Goal: Check status: Check status

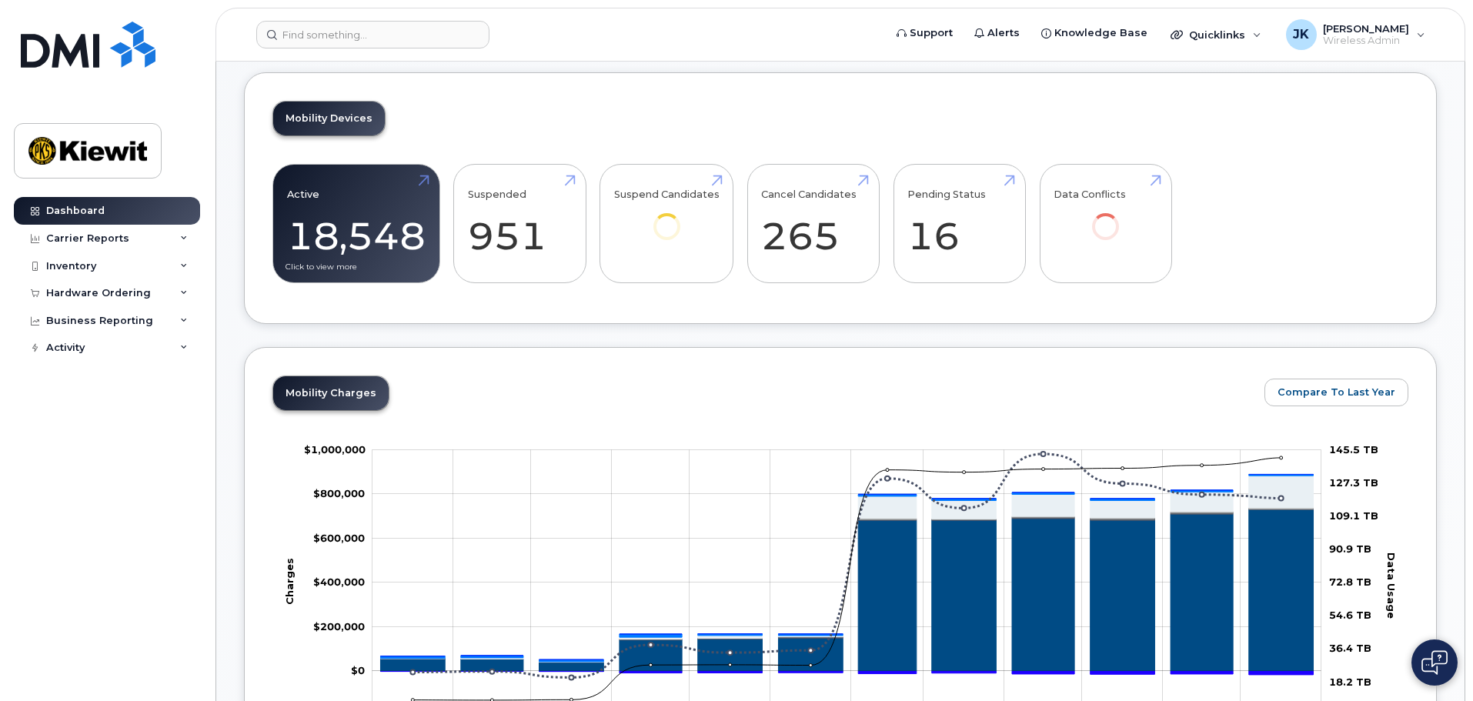
scroll to position [385, 0]
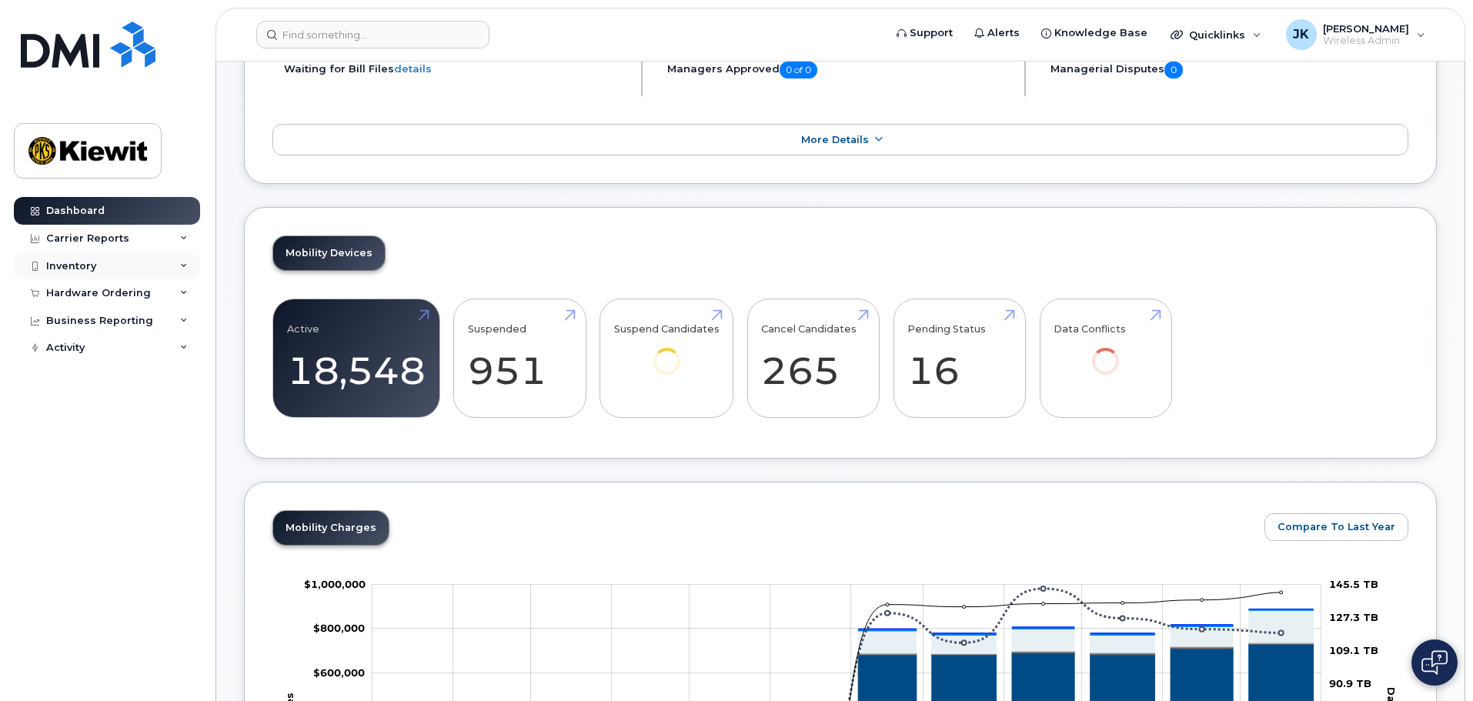
click at [72, 267] on div "Inventory" at bounding box center [71, 266] width 50 height 12
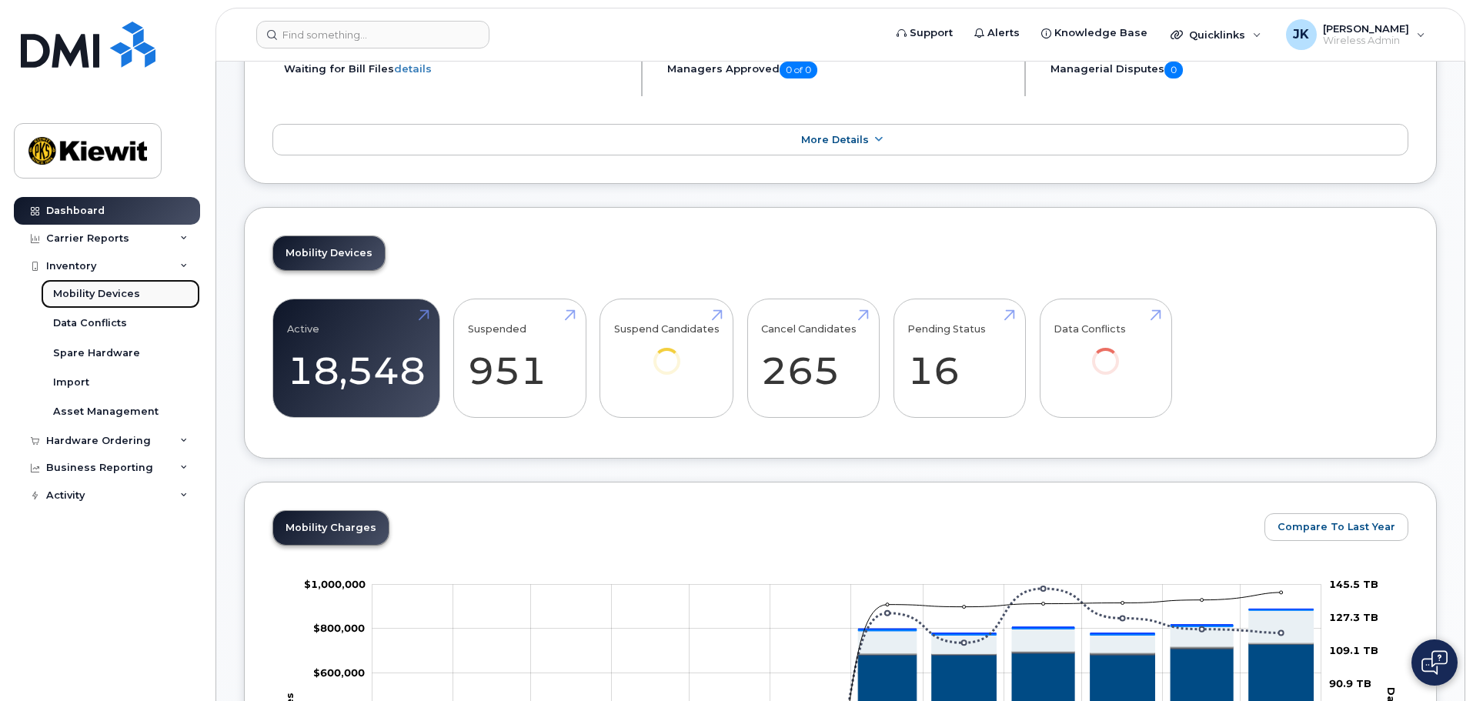
click at [122, 298] on div "Mobility Devices" at bounding box center [96, 294] width 87 height 14
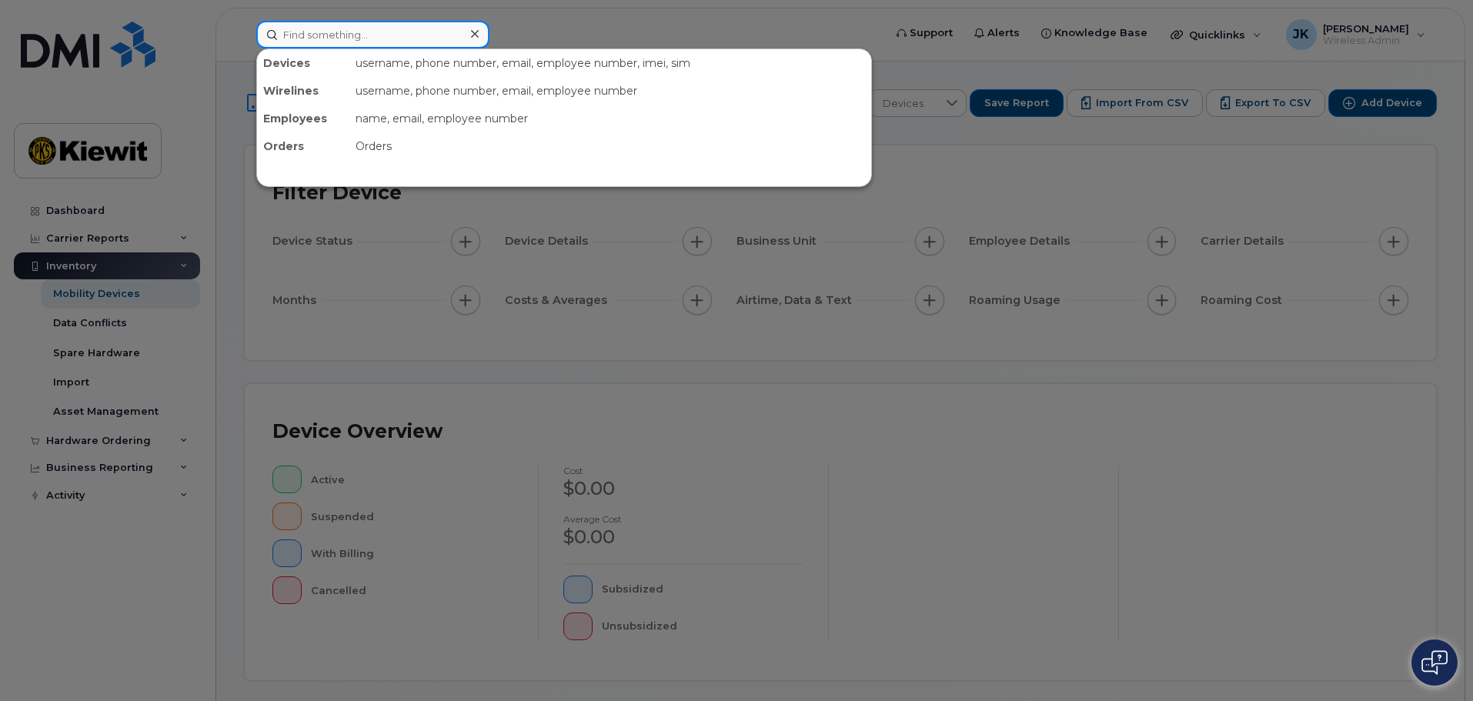
click at [364, 35] on input at bounding box center [372, 35] width 233 height 28
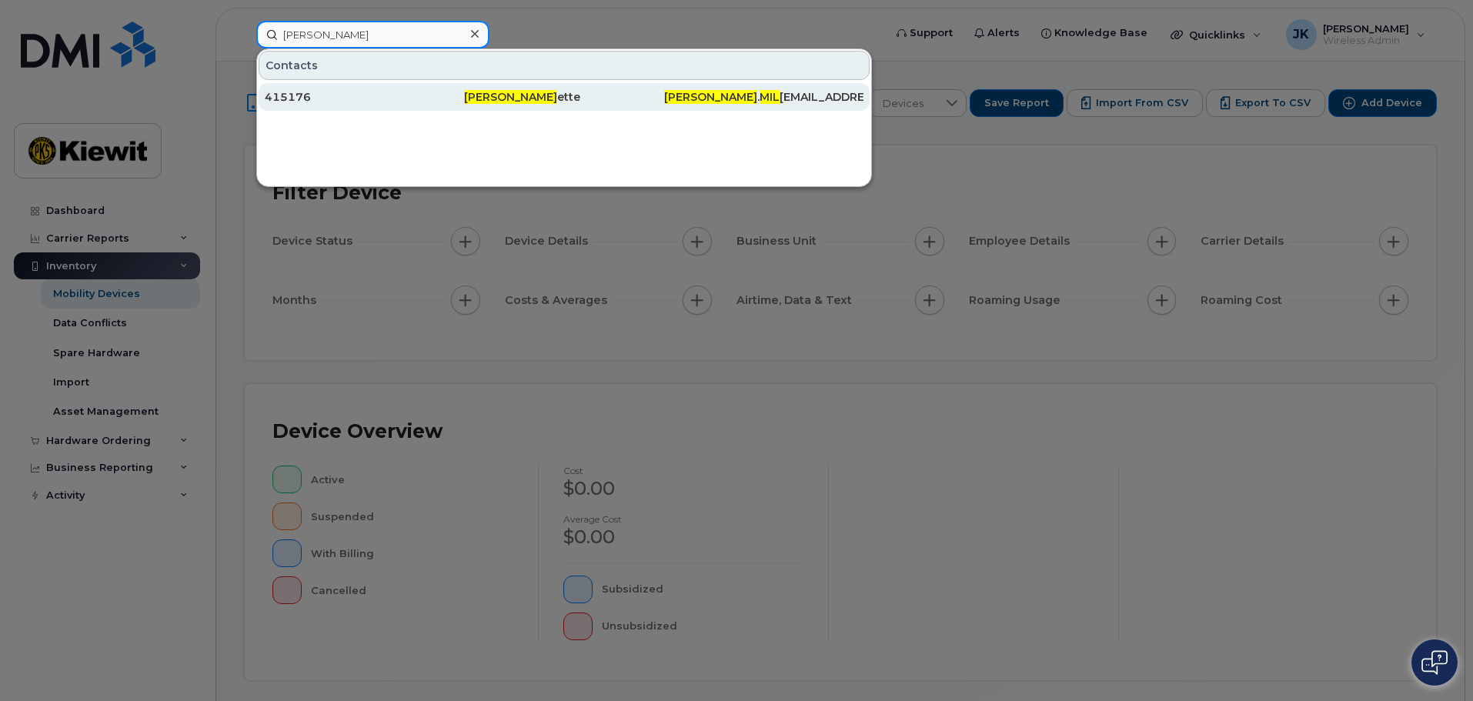
type input "dominic mil"
click at [368, 101] on div "415176" at bounding box center [364, 96] width 199 height 15
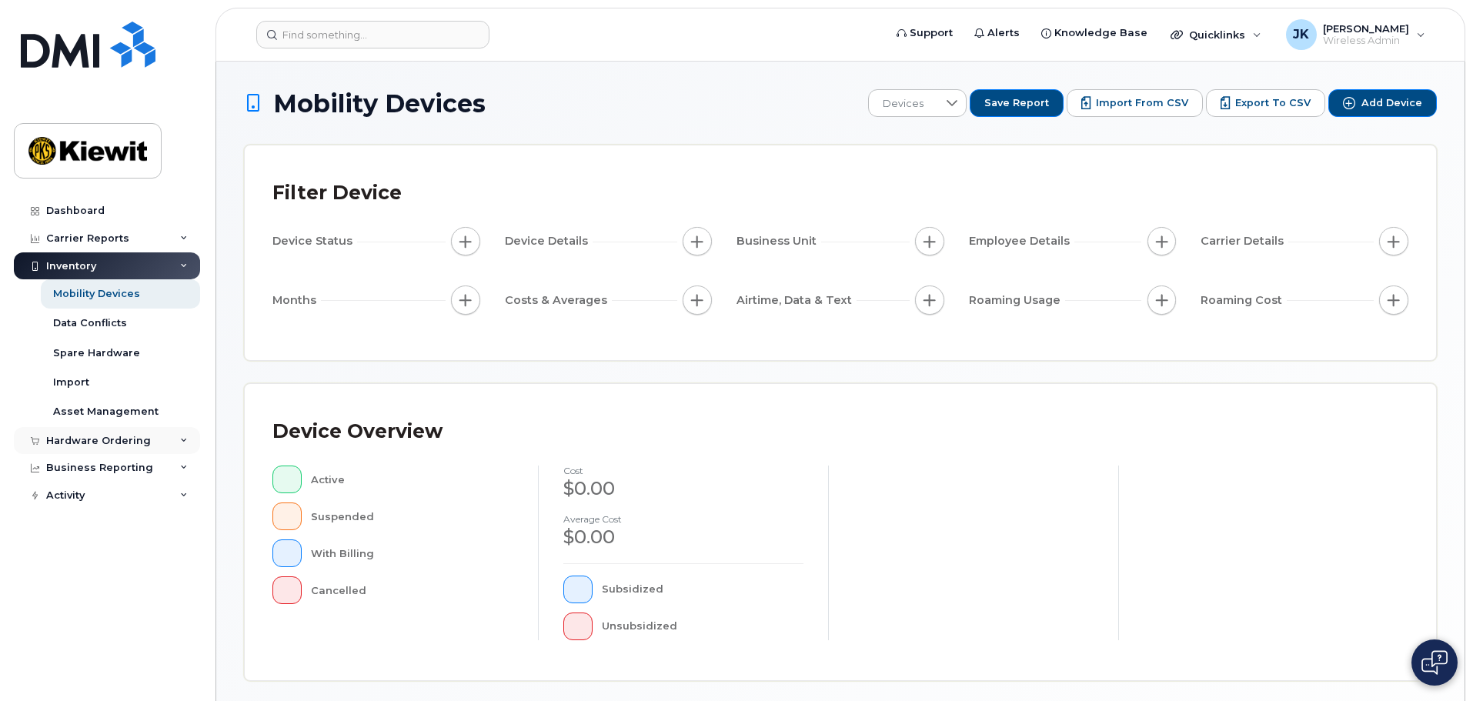
click at [117, 436] on div "Hardware Ordering" at bounding box center [98, 441] width 105 height 12
click at [111, 506] on link "Orders" at bounding box center [120, 497] width 159 height 29
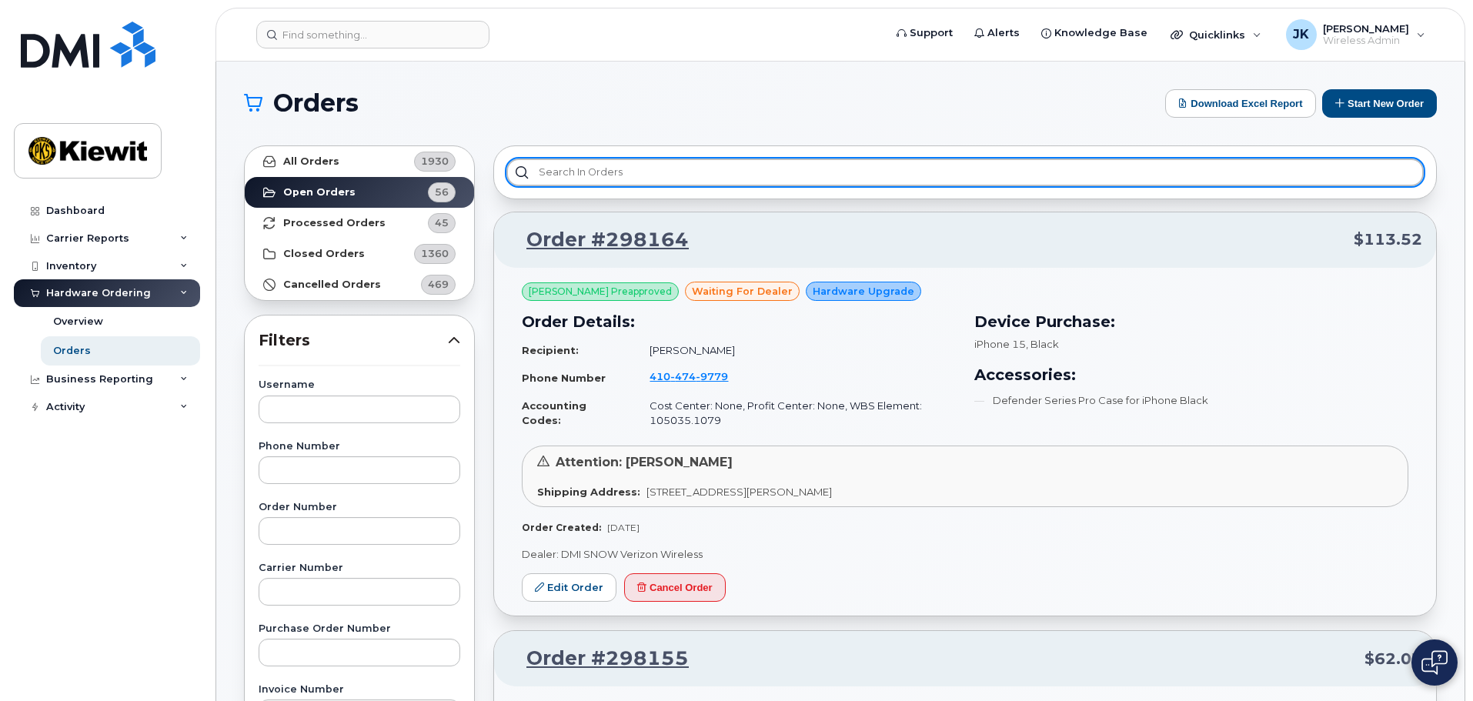
click at [661, 177] on input "text" at bounding box center [964, 173] width 917 height 28
paste input "298049"
type input "298049"
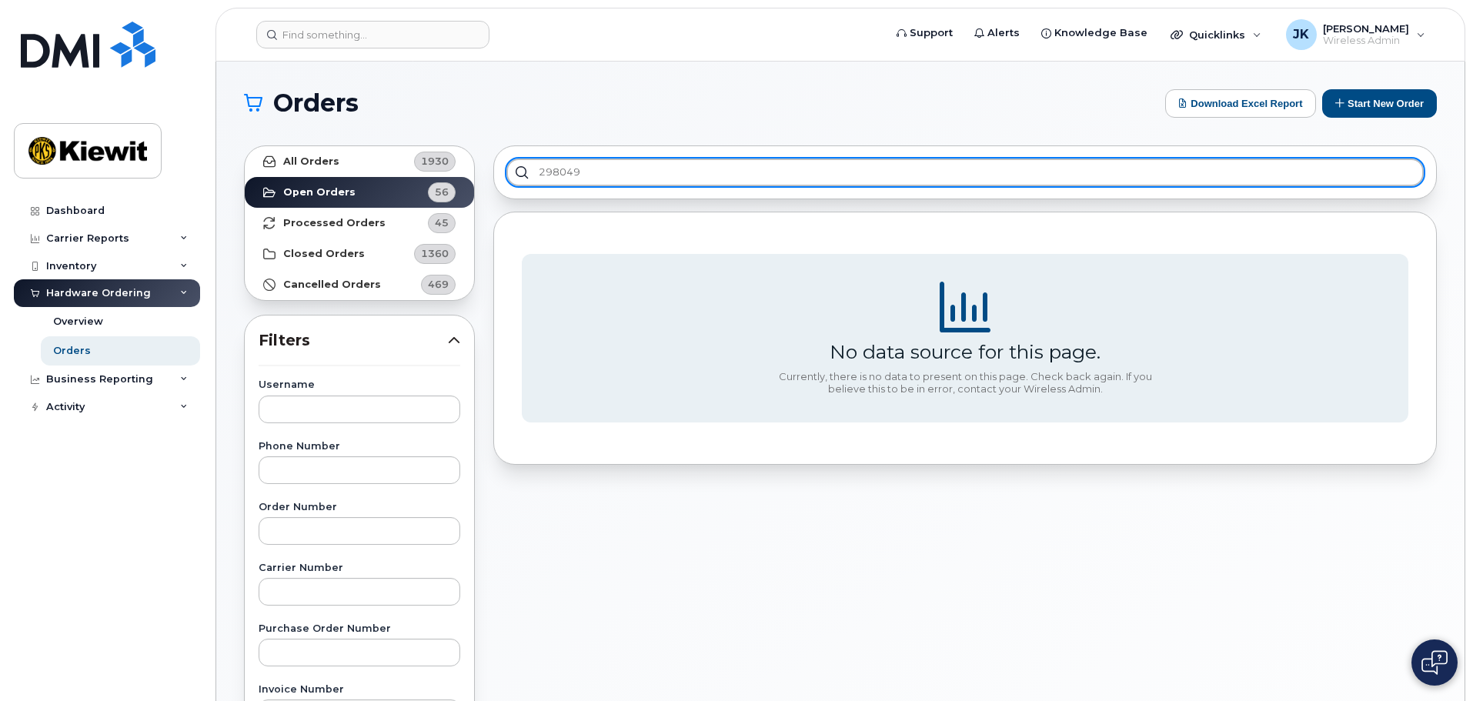
drag, startPoint x: 590, startPoint y: 171, endPoint x: 449, endPoint y: 163, distance: 141.0
click at [462, 168] on div "All Orders 1930 Open Orders 56 Processed Orders 45 Closed Orders 1360 Cancelled…" at bounding box center [840, 676] width 1211 height 1081
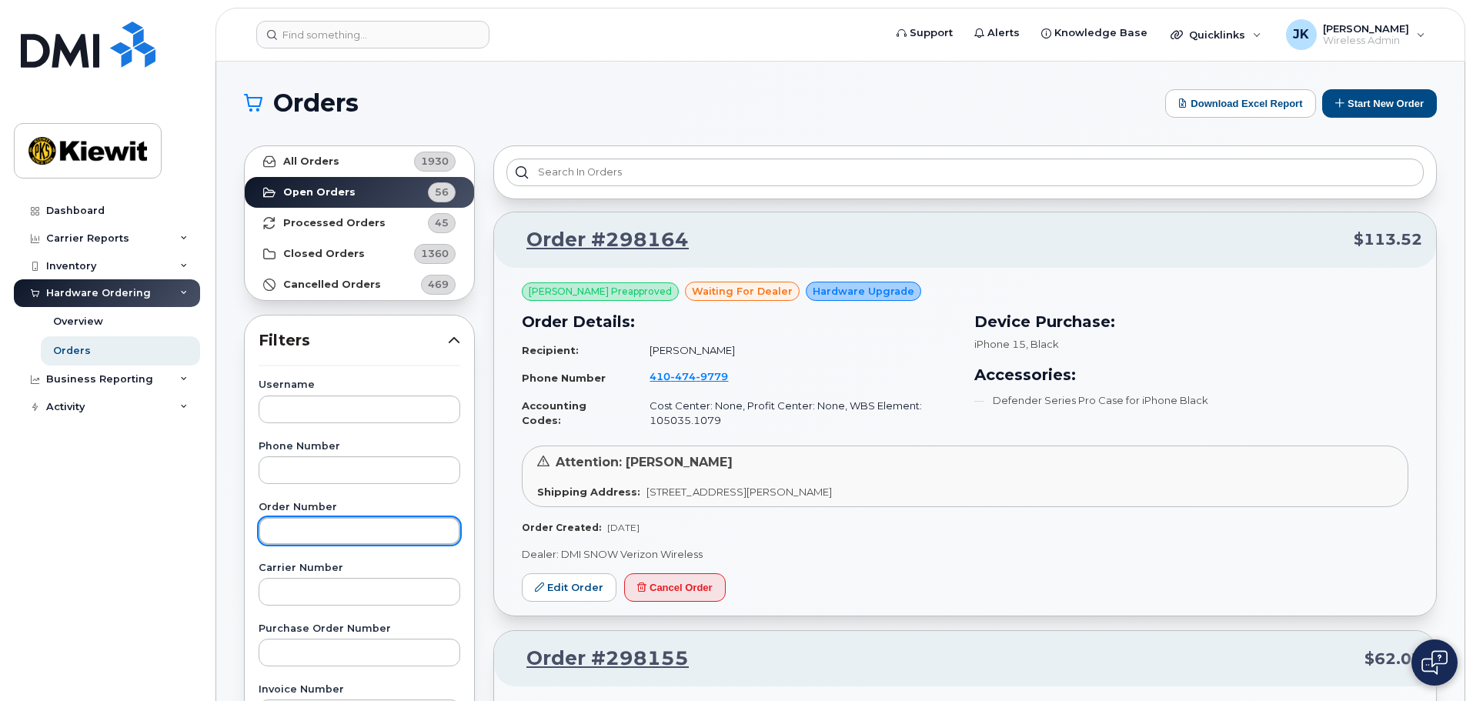
click at [352, 529] on input "text" at bounding box center [360, 531] width 202 height 28
paste input "298049"
type input "298049"
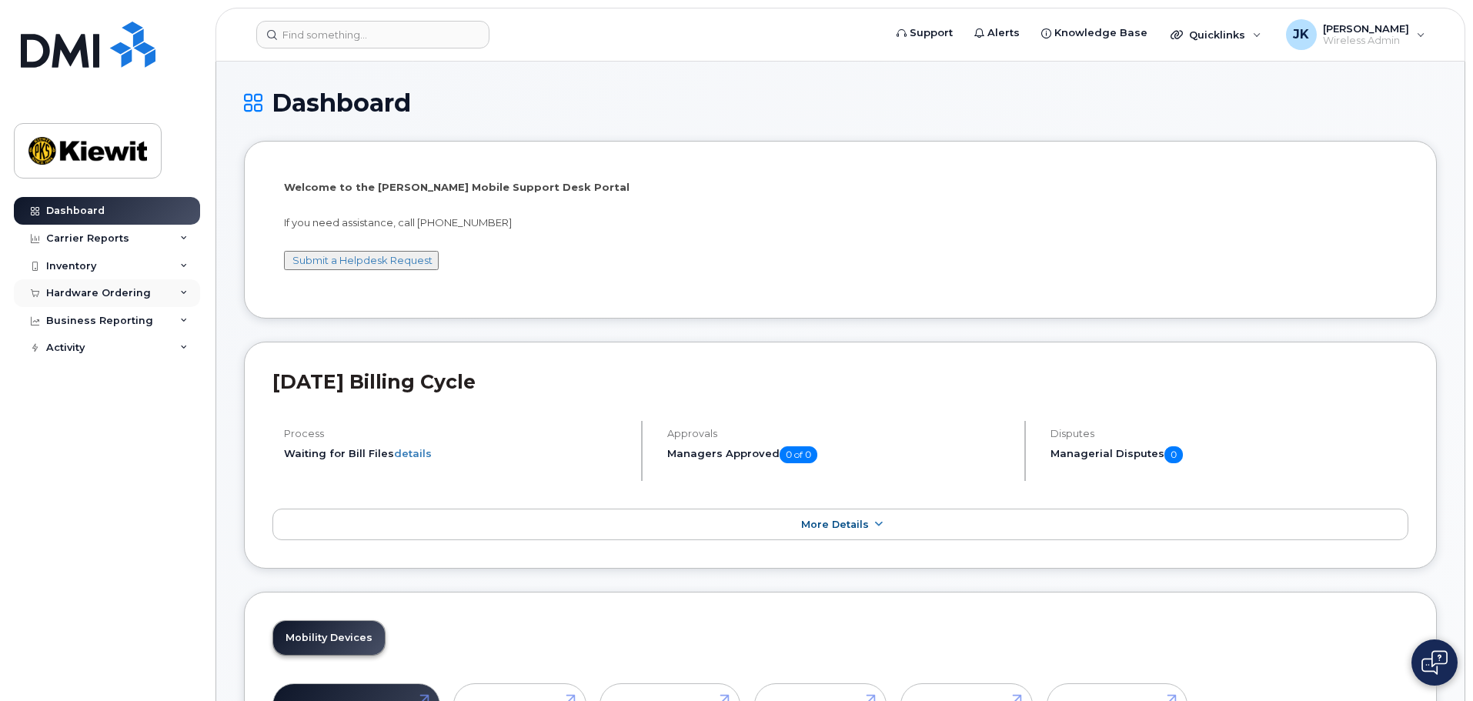
click at [115, 289] on div "Hardware Ordering" at bounding box center [98, 293] width 105 height 12
click at [117, 349] on link "Orders" at bounding box center [120, 350] width 159 height 29
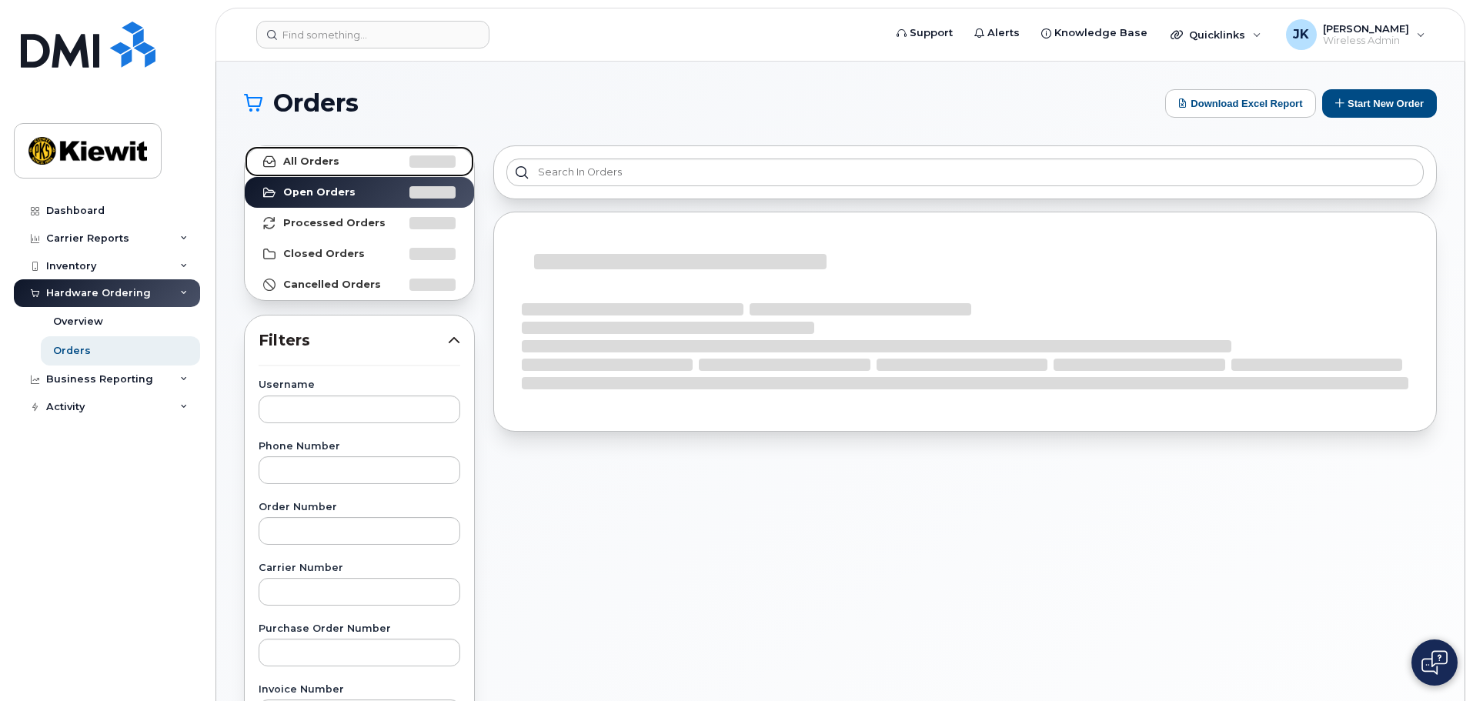
click at [321, 170] on link "All Orders" at bounding box center [359, 161] width 229 height 31
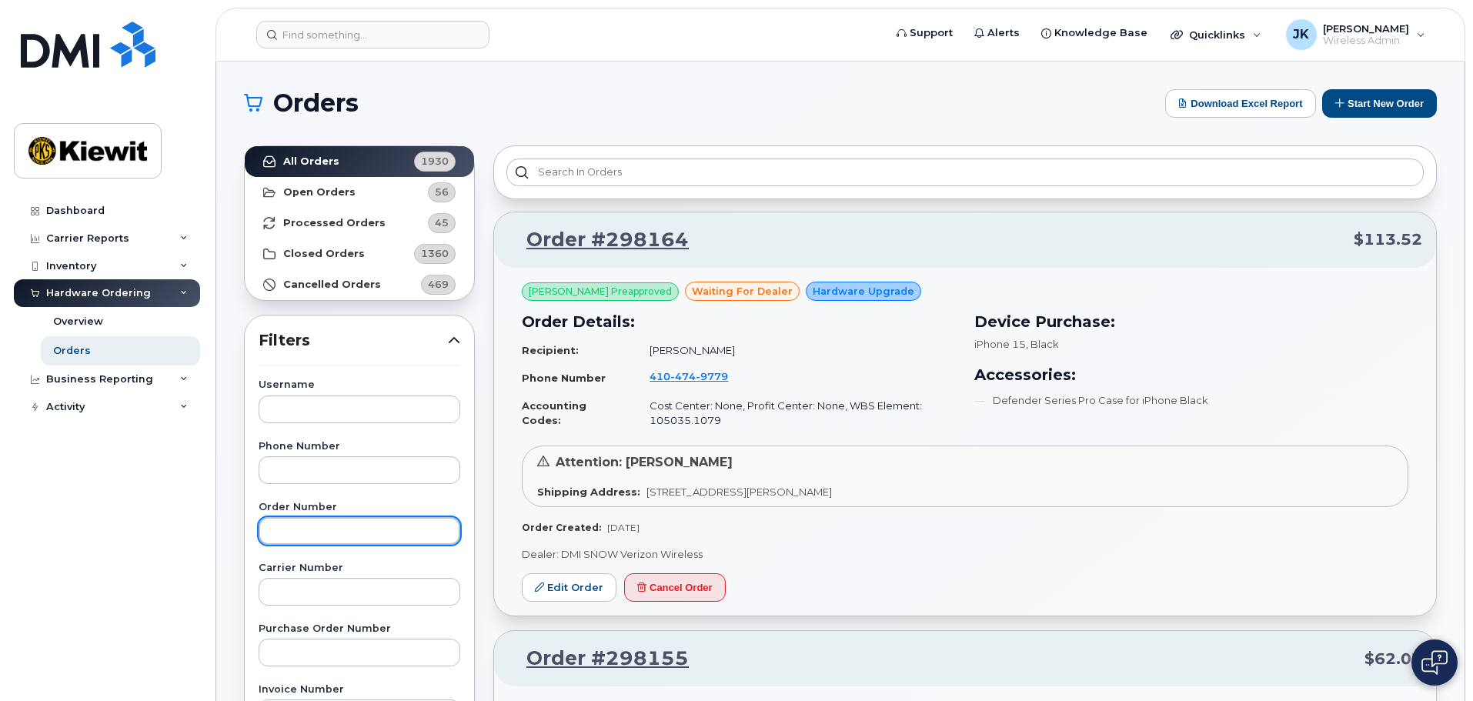
click at [343, 522] on input "text" at bounding box center [360, 531] width 202 height 28
paste input "298049"
type input "298049"
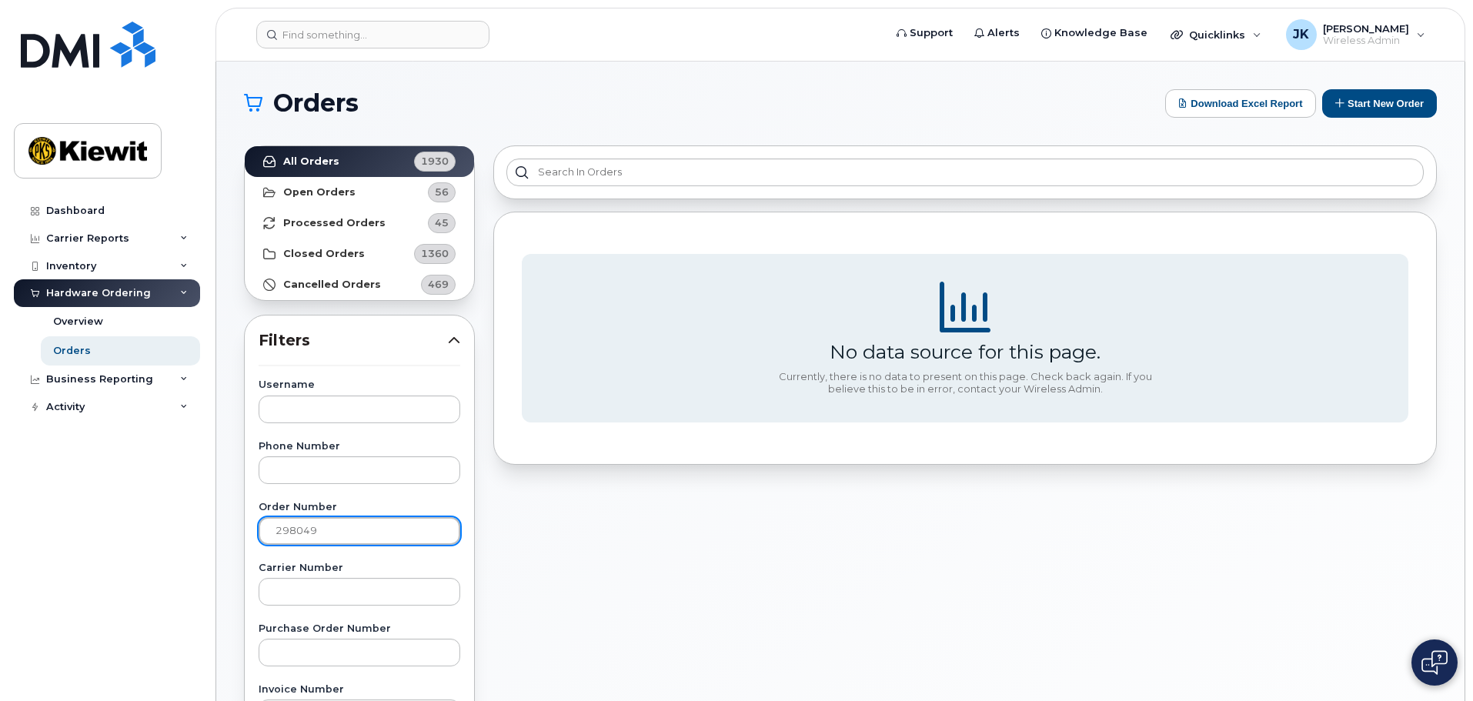
drag, startPoint x: 362, startPoint y: 530, endPoint x: 224, endPoint y: 522, distance: 138.0
click at [224, 522] on div "Orders Download Excel Report Start New Order All Orders 1930 Open Orders 56 Pro…" at bounding box center [840, 649] width 1248 height 1174
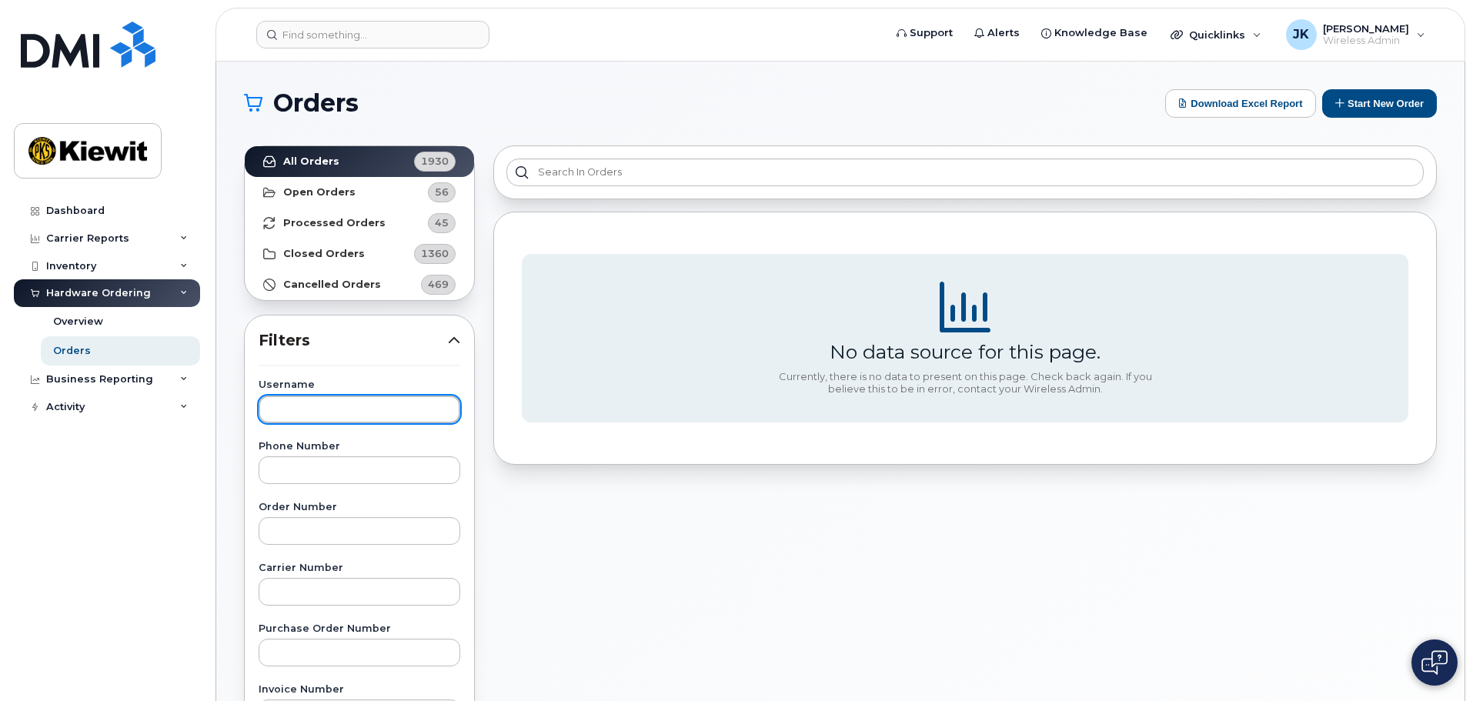
click at [341, 413] on input "text" at bounding box center [360, 410] width 202 height 28
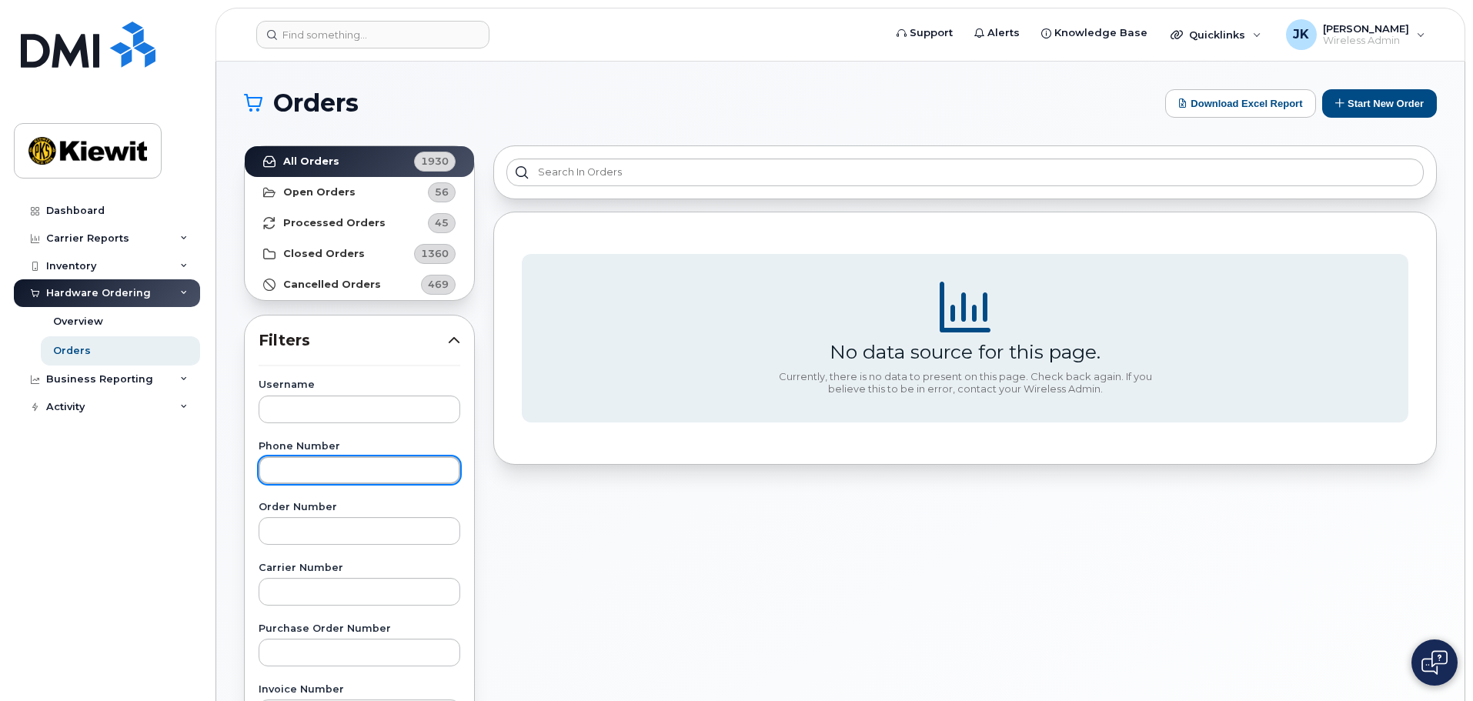
click at [350, 467] on input "text" at bounding box center [360, 470] width 202 height 28
type input "5149660868"
drag, startPoint x: 356, startPoint y: 470, endPoint x: 222, endPoint y: 479, distance: 133.4
click at [222, 479] on div "Orders Download Excel Report Start New Order All Orders 1930 Open Orders 56 Pro…" at bounding box center [840, 649] width 1248 height 1174
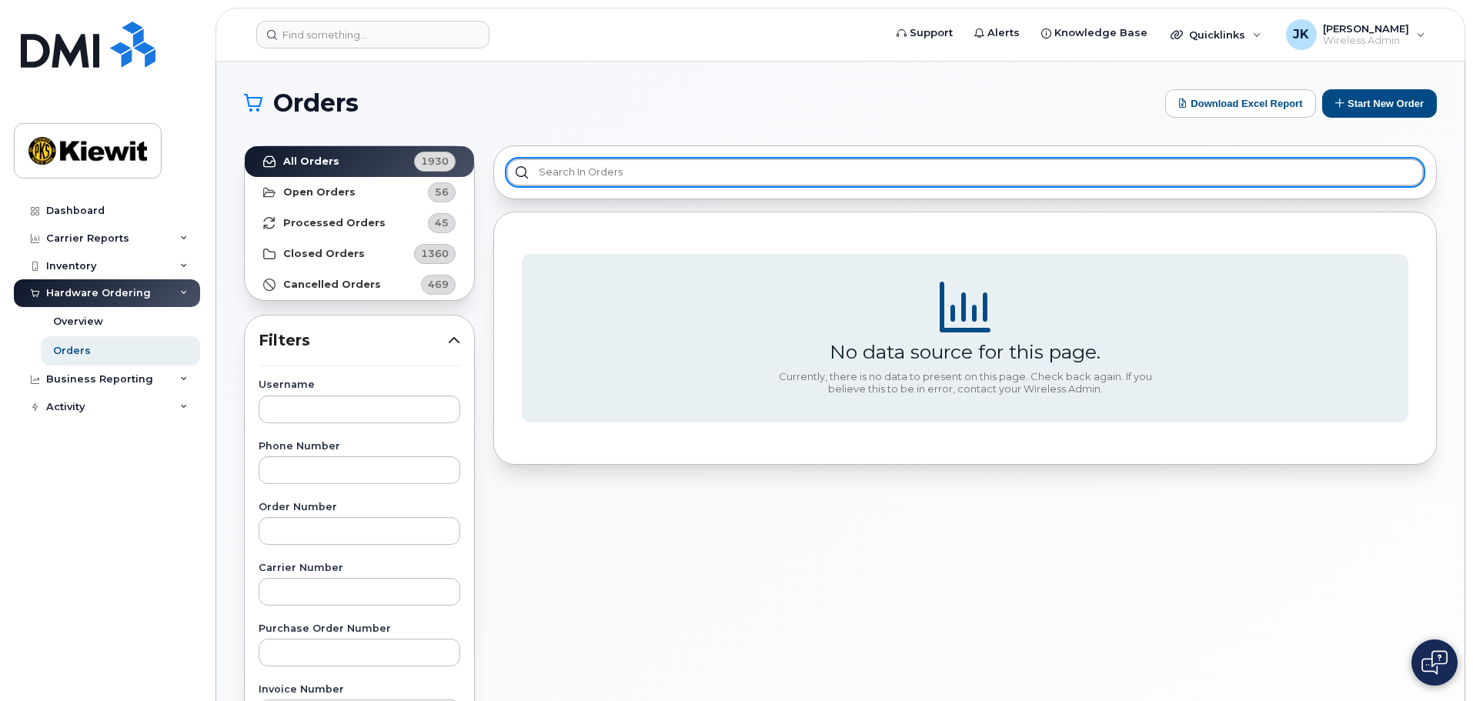
click at [563, 173] on input "text" at bounding box center [964, 173] width 917 height 28
type input "Milette"
drag, startPoint x: 588, startPoint y: 173, endPoint x: 466, endPoint y: 176, distance: 121.6
click at [466, 176] on div "All Orders 1930 Open Orders 56 Processed Orders 45 Closed Orders 1360 Cancelled…" at bounding box center [840, 676] width 1211 height 1081
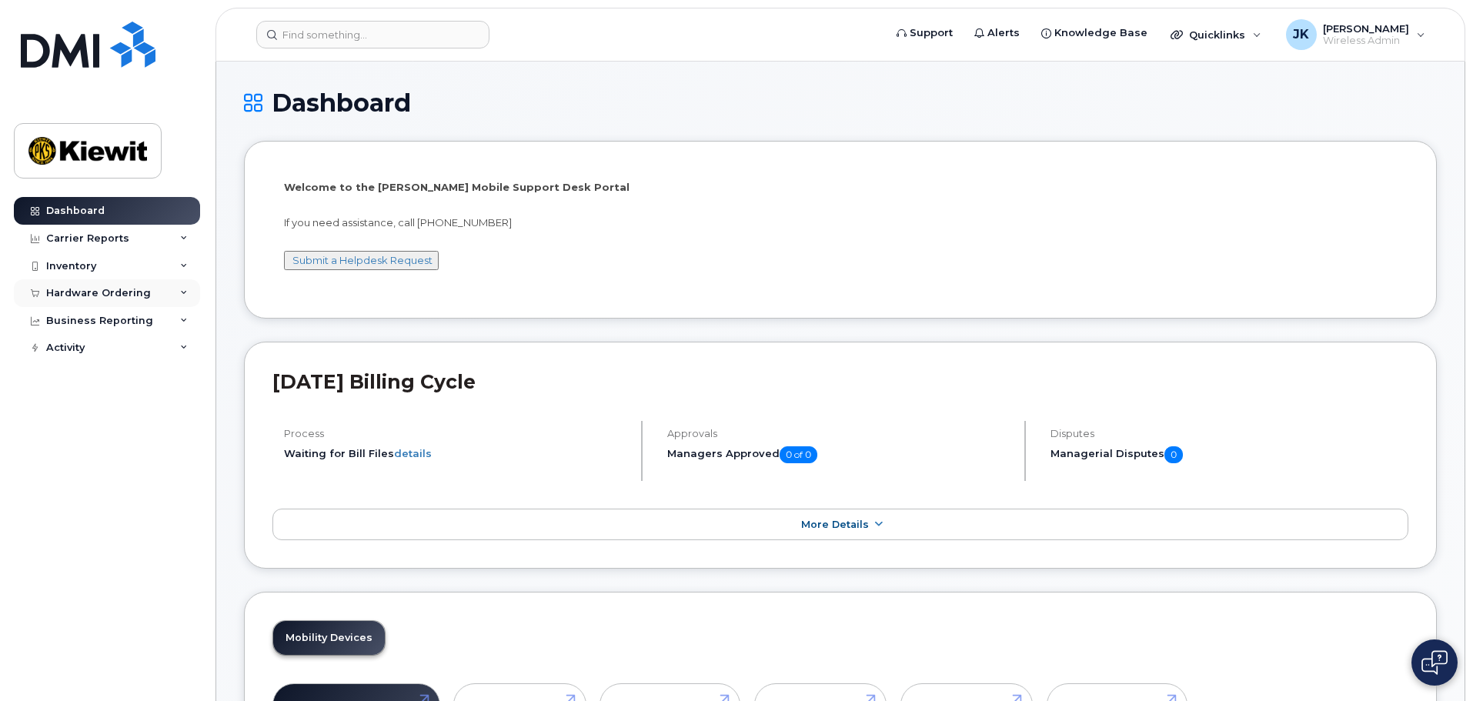
click at [96, 293] on div "Hardware Ordering" at bounding box center [98, 293] width 105 height 12
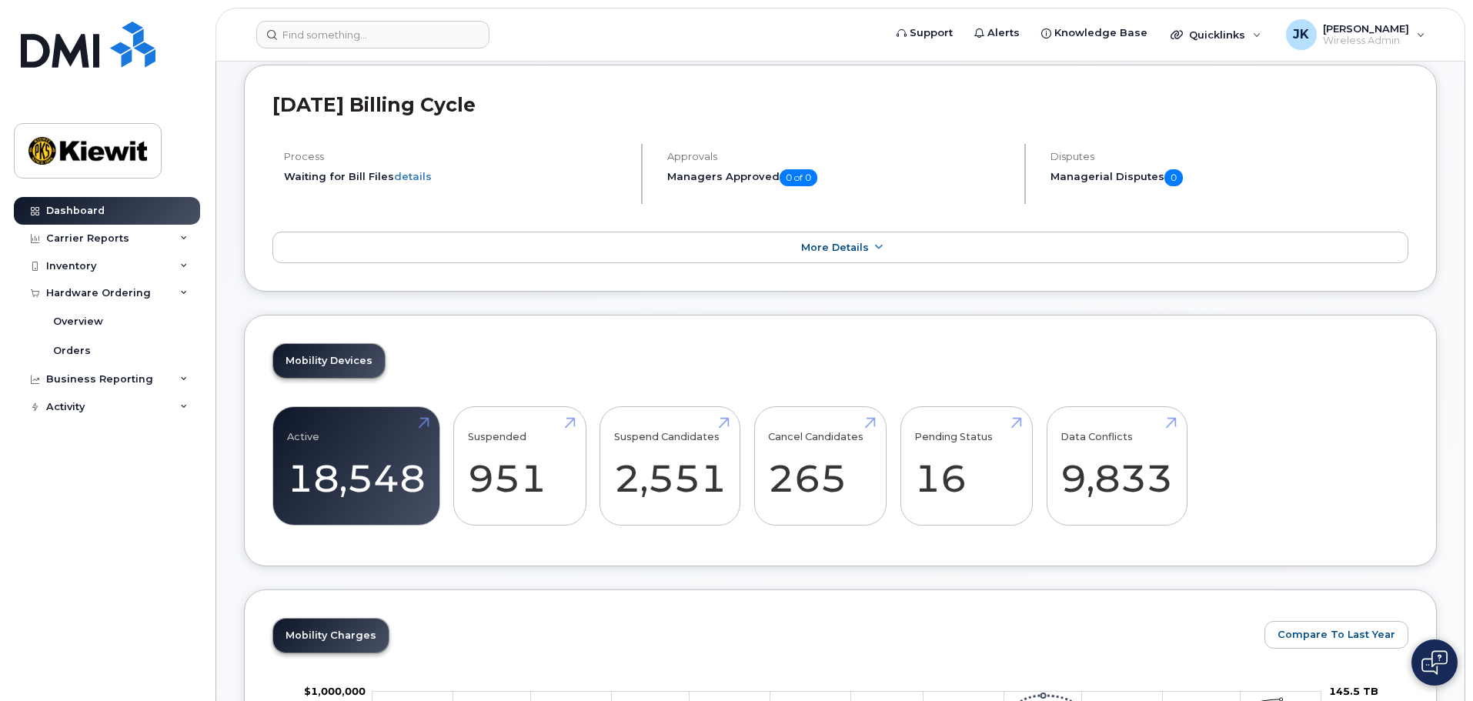
scroll to position [308, 0]
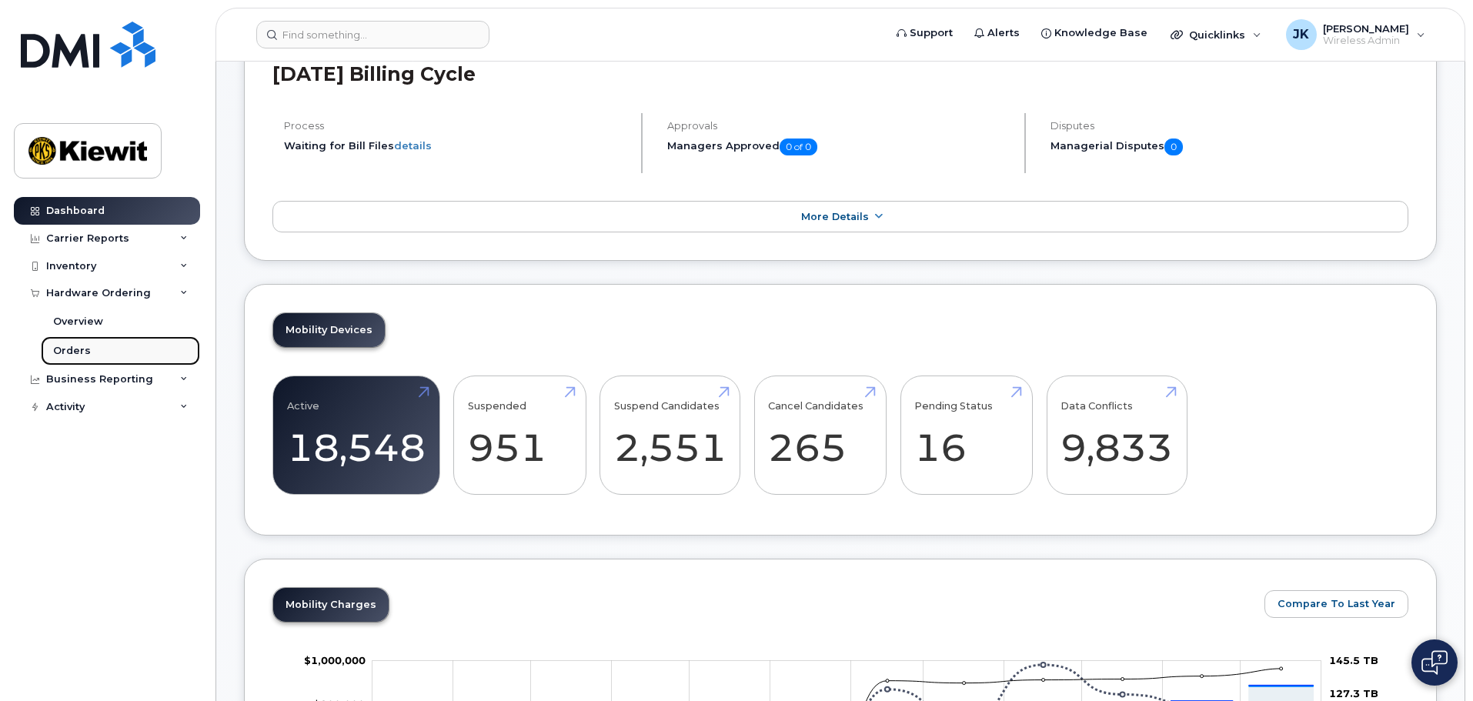
click at [90, 354] on link "Orders" at bounding box center [120, 350] width 159 height 29
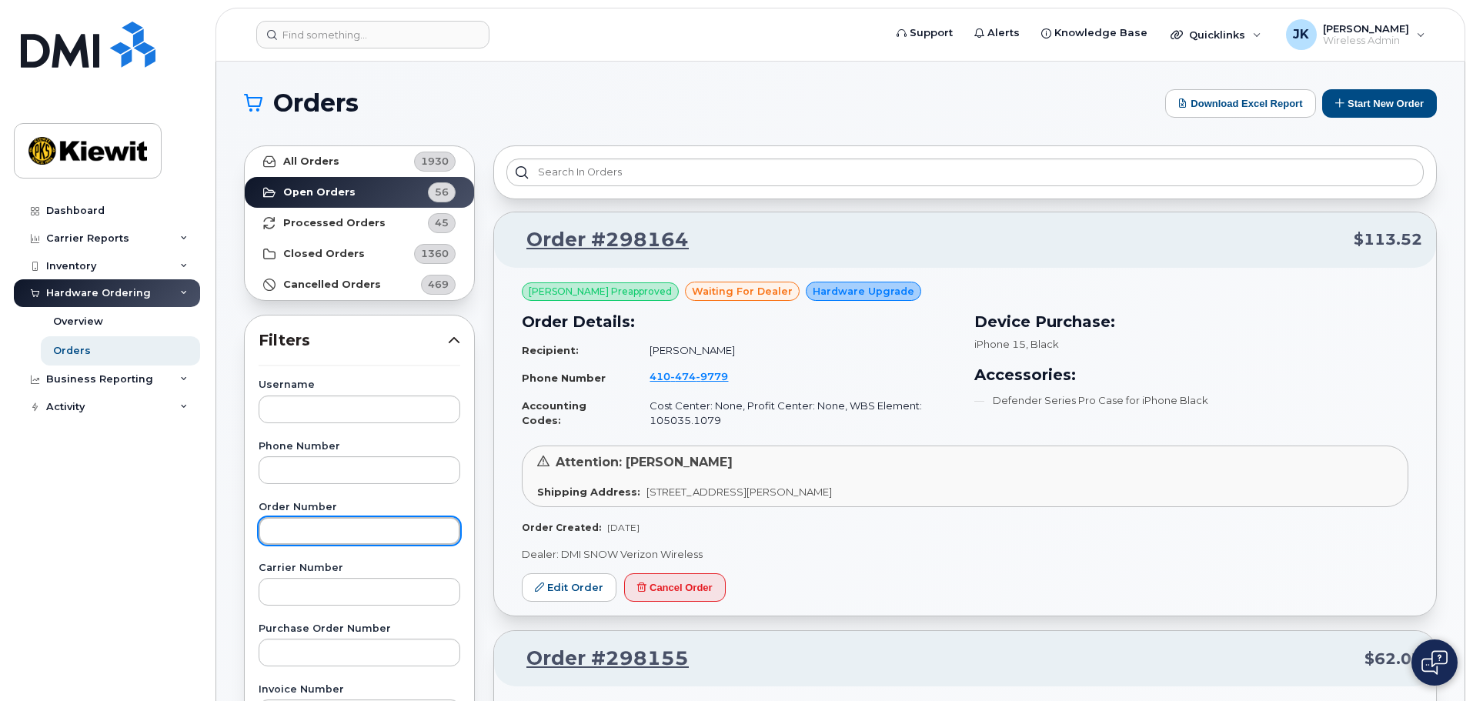
click at [359, 529] on input "text" at bounding box center [360, 531] width 202 height 28
paste input "298049"
type input "298049"
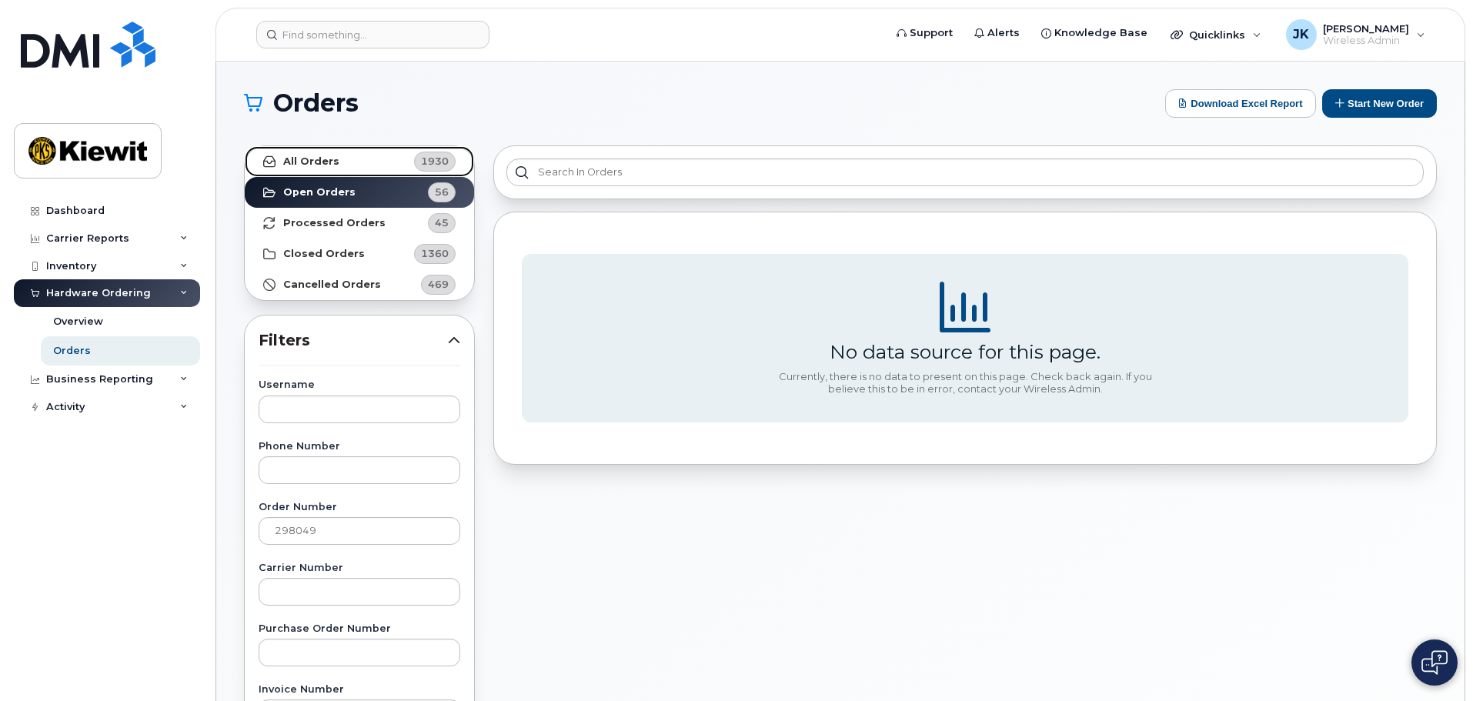
click at [301, 166] on strong "All Orders" at bounding box center [311, 161] width 56 height 12
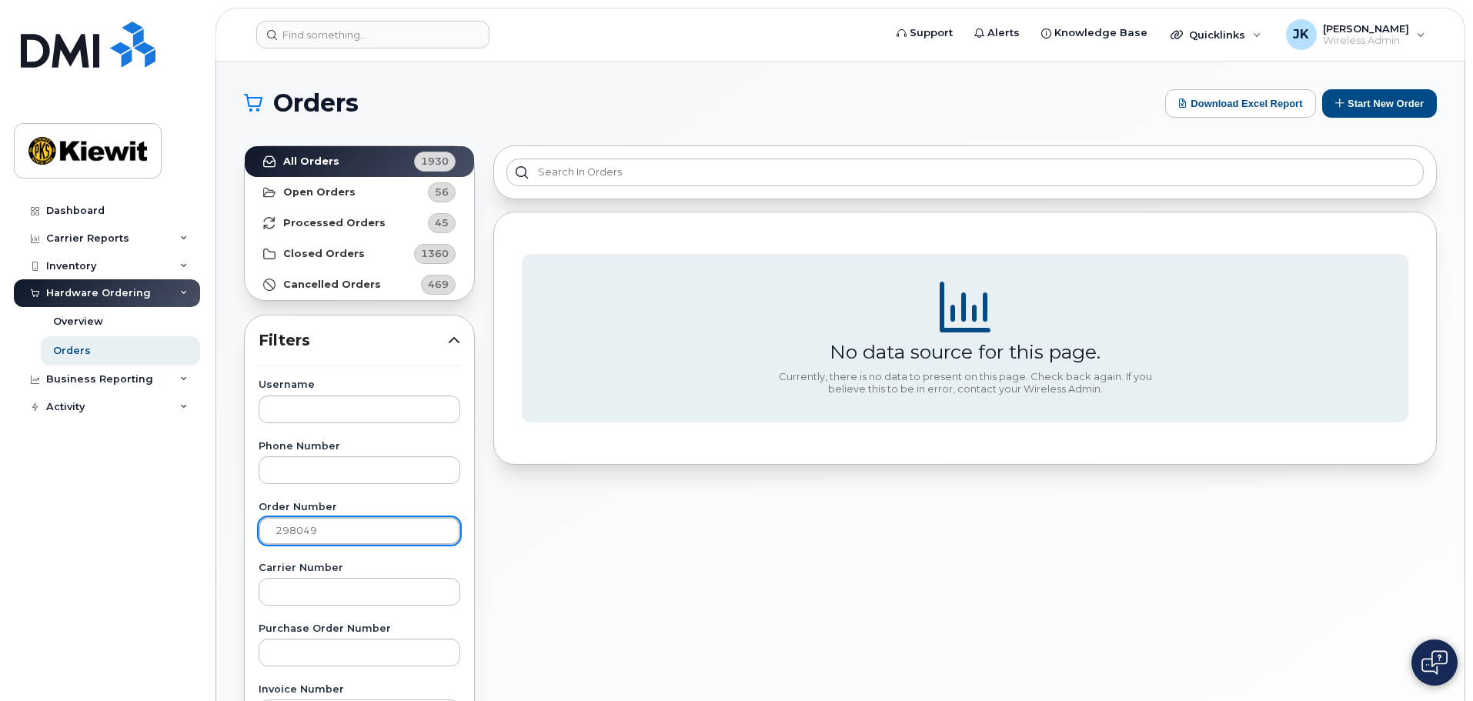
click at [360, 533] on input "298049" at bounding box center [360, 531] width 202 height 28
drag, startPoint x: 359, startPoint y: 533, endPoint x: 106, endPoint y: 549, distance: 253.6
click at [216, 549] on div "Support Alerts Knowledge Base Quicklinks Suspend / Cancel Device Change SIM Car…" at bounding box center [840, 649] width 1248 height 1174
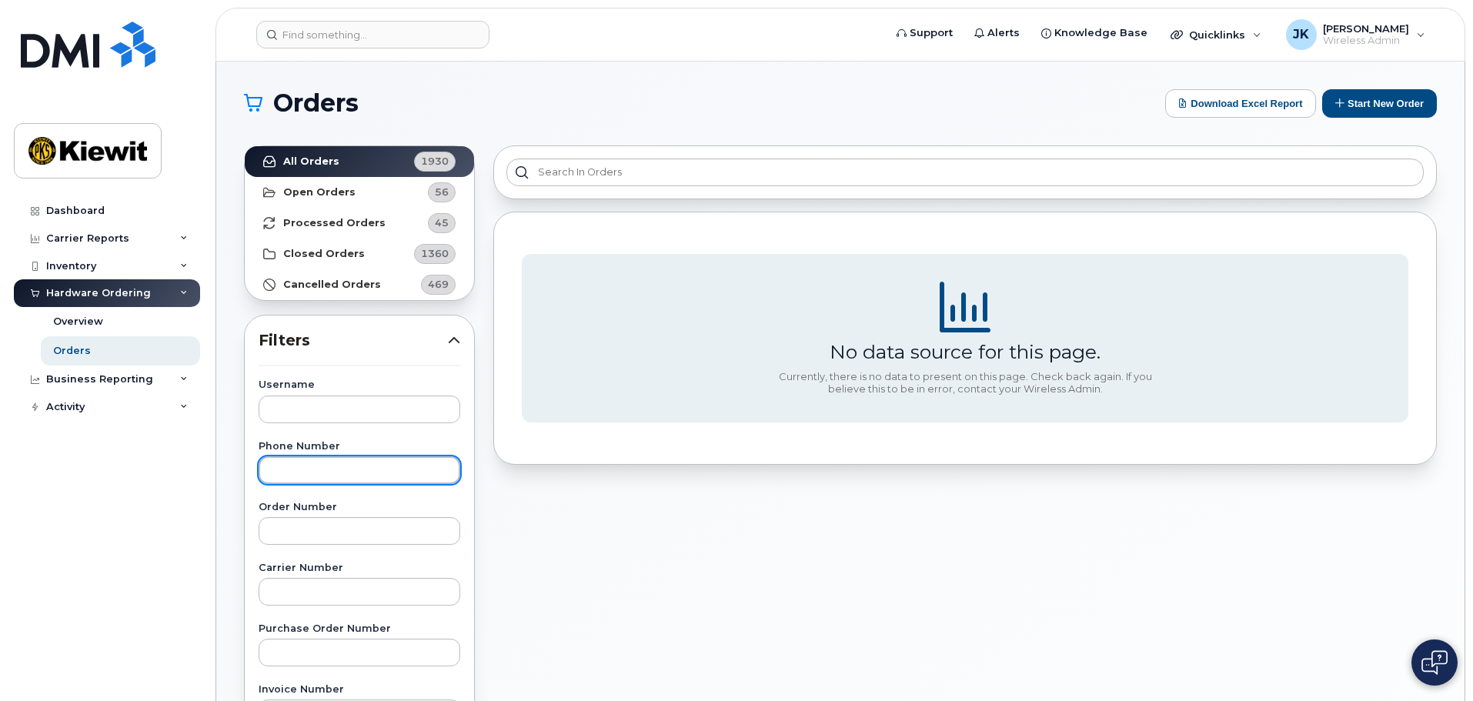
click at [271, 471] on input "text" at bounding box center [360, 470] width 202 height 28
type input "5149660868"
drag, startPoint x: 410, startPoint y: 474, endPoint x: 106, endPoint y: 486, distance: 304.2
click at [216, 486] on div "Support Alerts Knowledge Base Quicklinks Suspend / Cancel Device Change SIM Car…" at bounding box center [840, 649] width 1248 height 1174
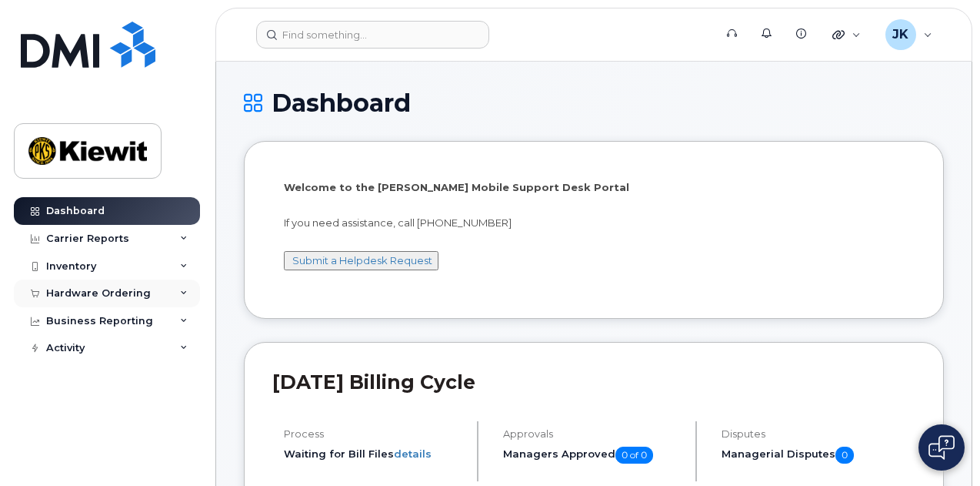
click at [112, 289] on div "Hardware Ordering" at bounding box center [98, 293] width 105 height 12
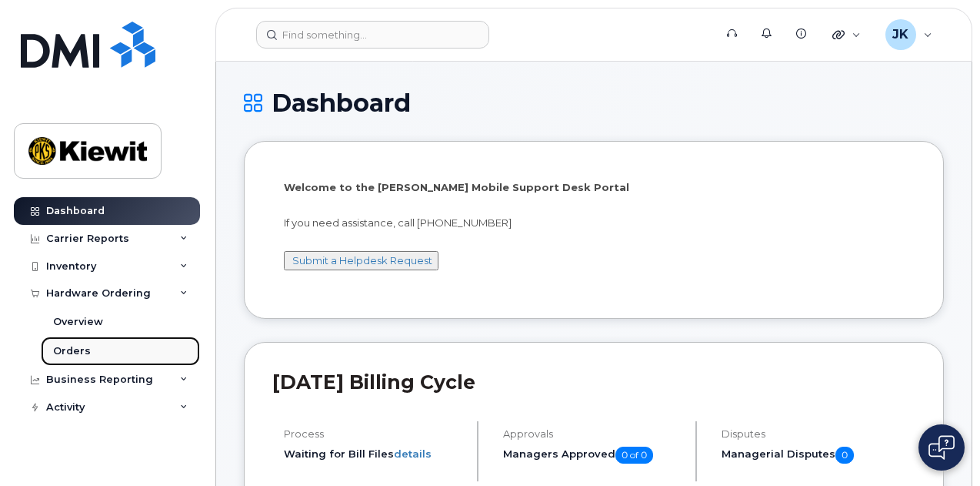
click at [105, 353] on link "Orders" at bounding box center [120, 350] width 159 height 29
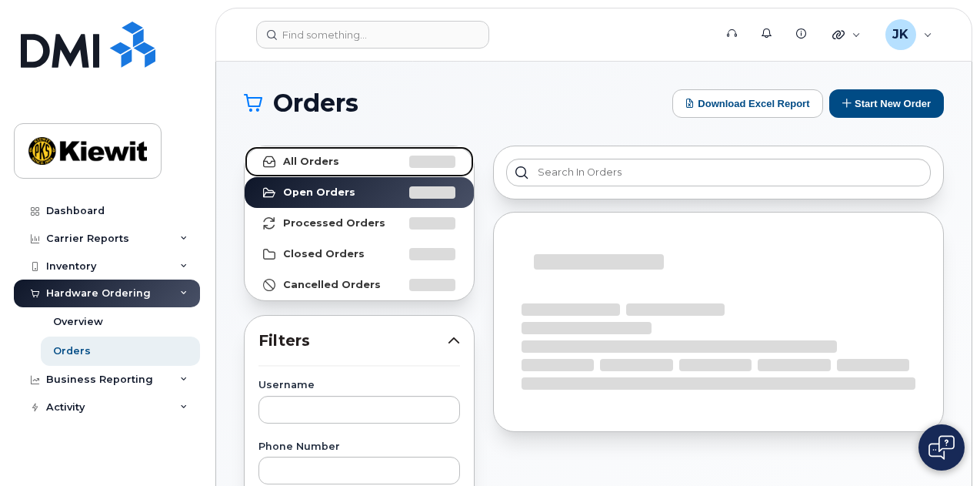
click at [340, 164] on link "All Orders" at bounding box center [359, 161] width 229 height 31
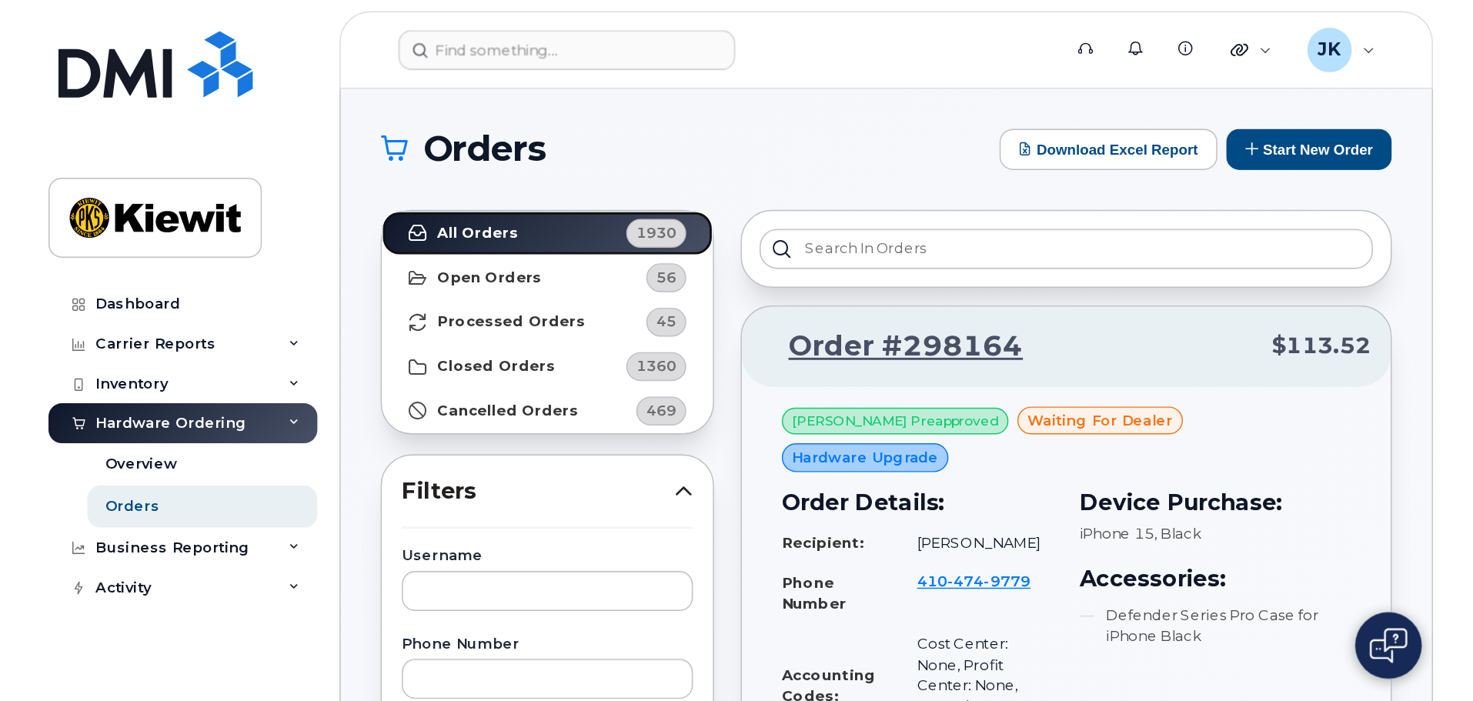
scroll to position [77, 0]
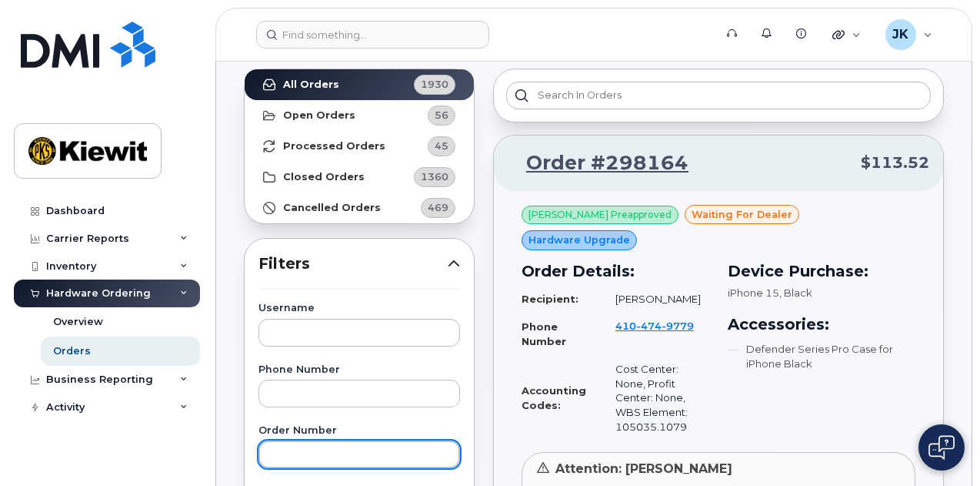
drag, startPoint x: 331, startPoint y: 447, endPoint x: 324, endPoint y: 442, distance: 8.3
click at [331, 447] on input "text" at bounding box center [360, 454] width 202 height 28
type input "297779"
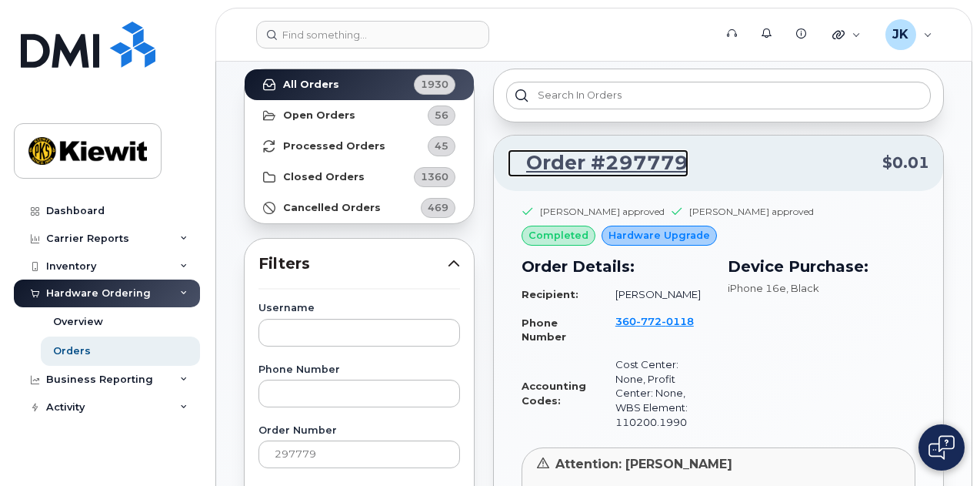
click at [632, 155] on link "Order #297779" at bounding box center [598, 163] width 181 height 28
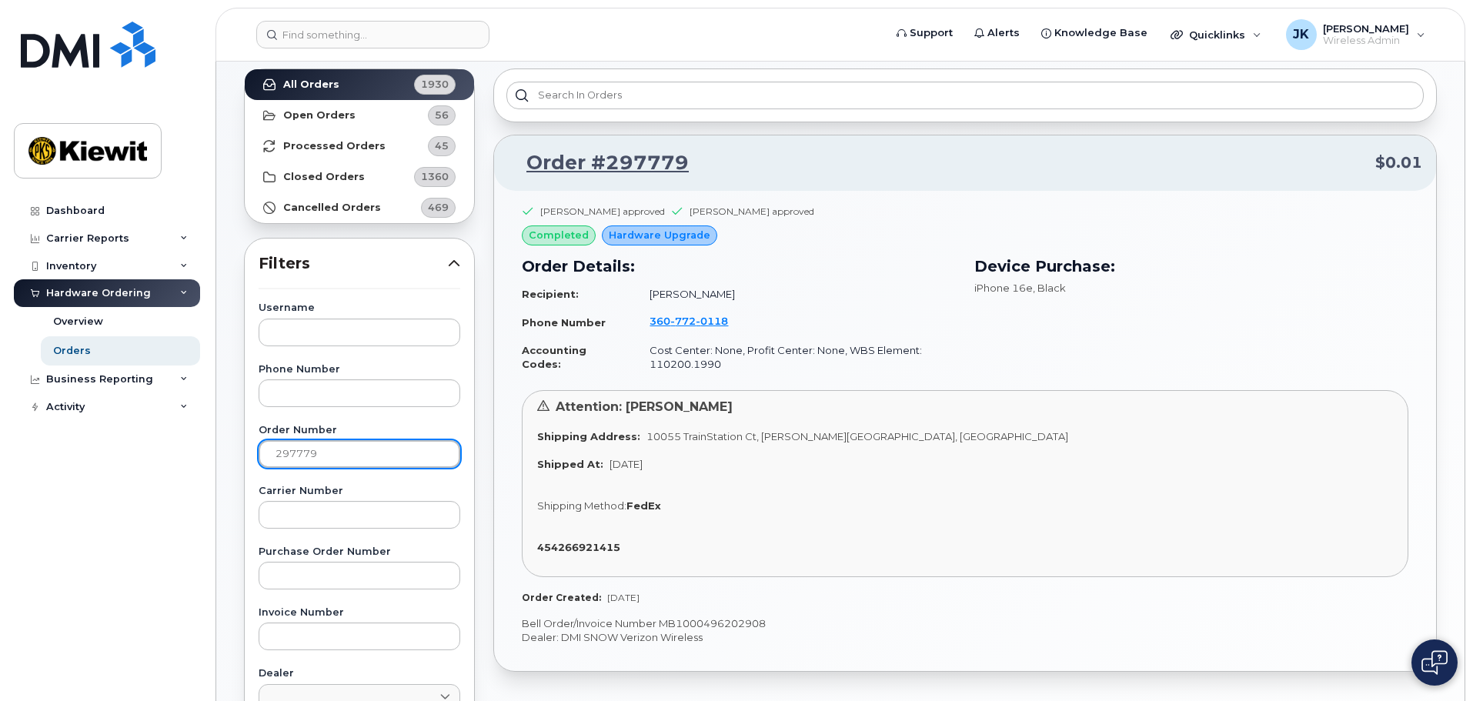
drag, startPoint x: 323, startPoint y: 455, endPoint x: 187, endPoint y: 451, distance: 136.3
click at [216, 454] on div "Support Alerts Knowledge Base Quicklinks Suspend / Cancel Device Change SIM Car…" at bounding box center [840, 572] width 1248 height 1174
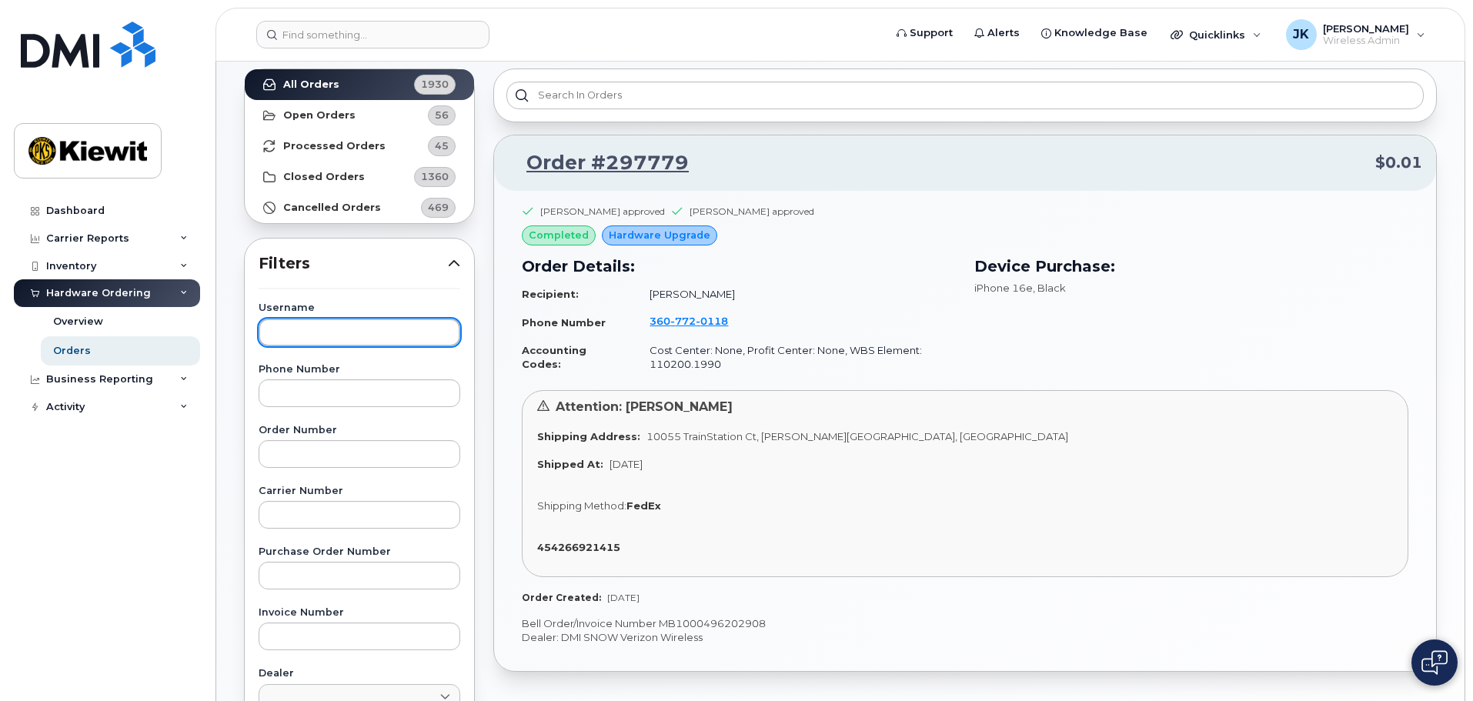
click at [274, 336] on input "text" at bounding box center [360, 333] width 202 height 28
type input "Mousel"
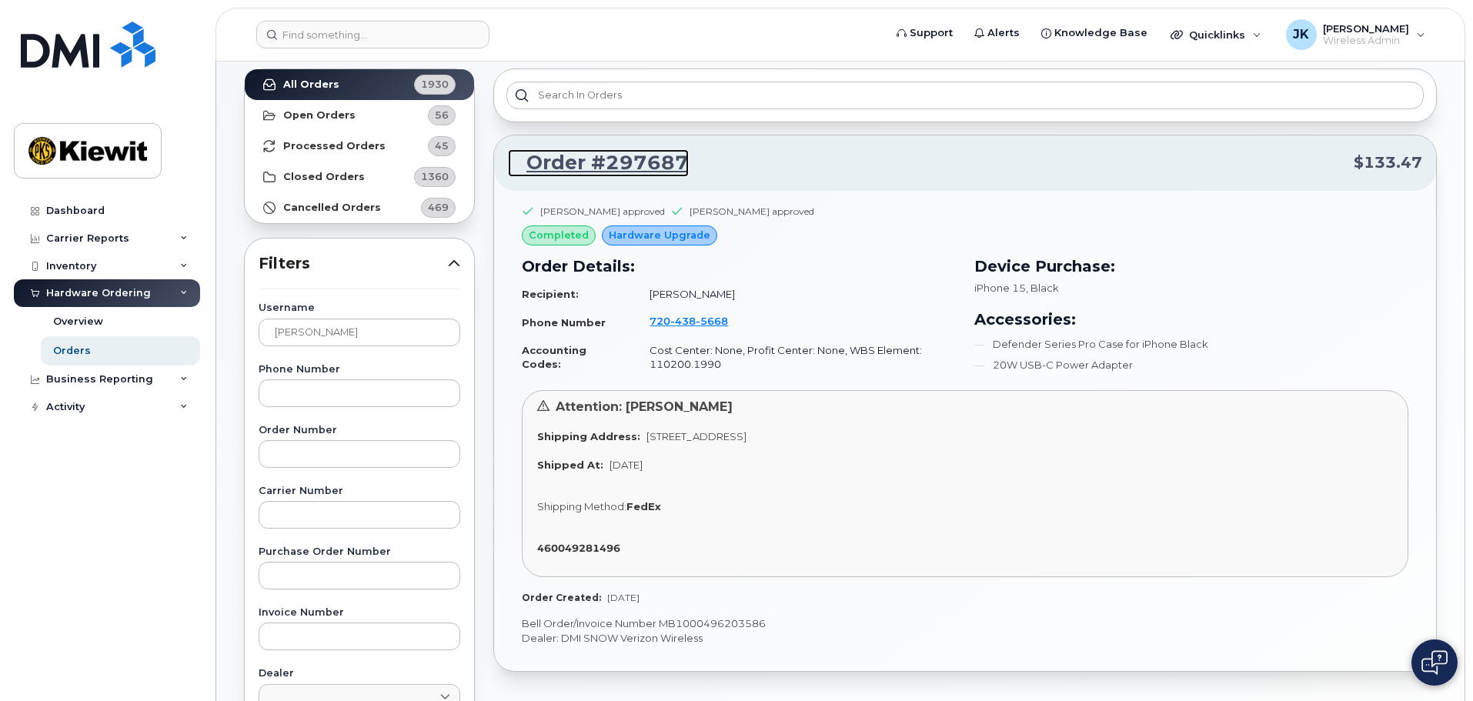
click at [635, 167] on link "Order #297687" at bounding box center [598, 163] width 181 height 28
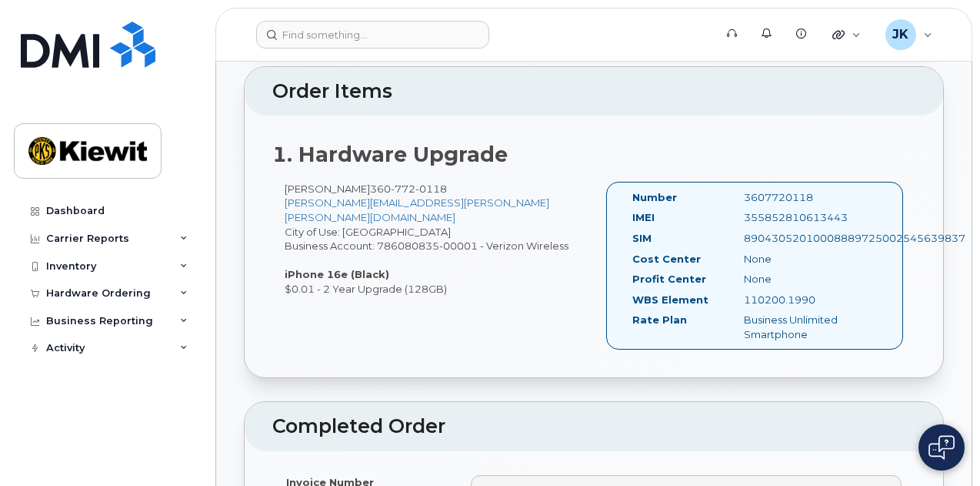
scroll to position [385, 0]
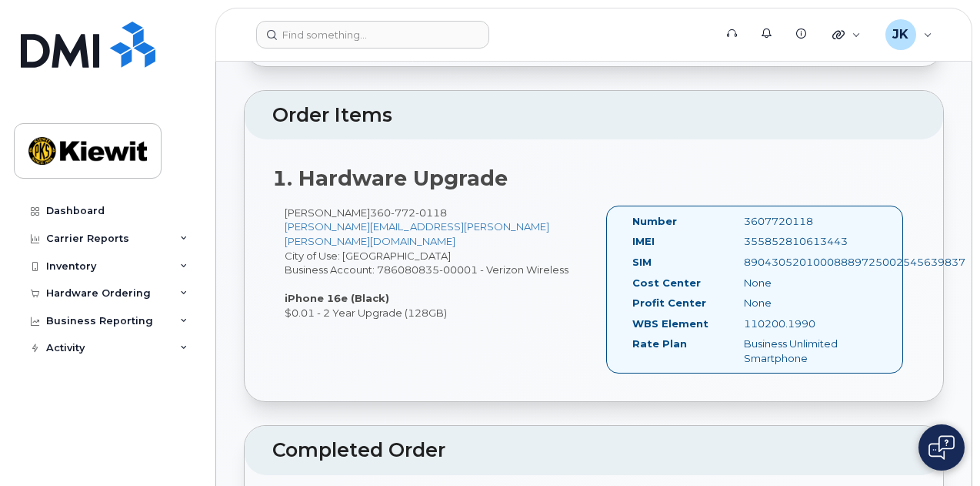
click at [460, 308] on div "[PERSON_NAME] [PHONE_NUMBER] [PERSON_NAME][EMAIL_ADDRESS][PERSON_NAME][PERSON_N…" at bounding box center [593, 296] width 643 height 182
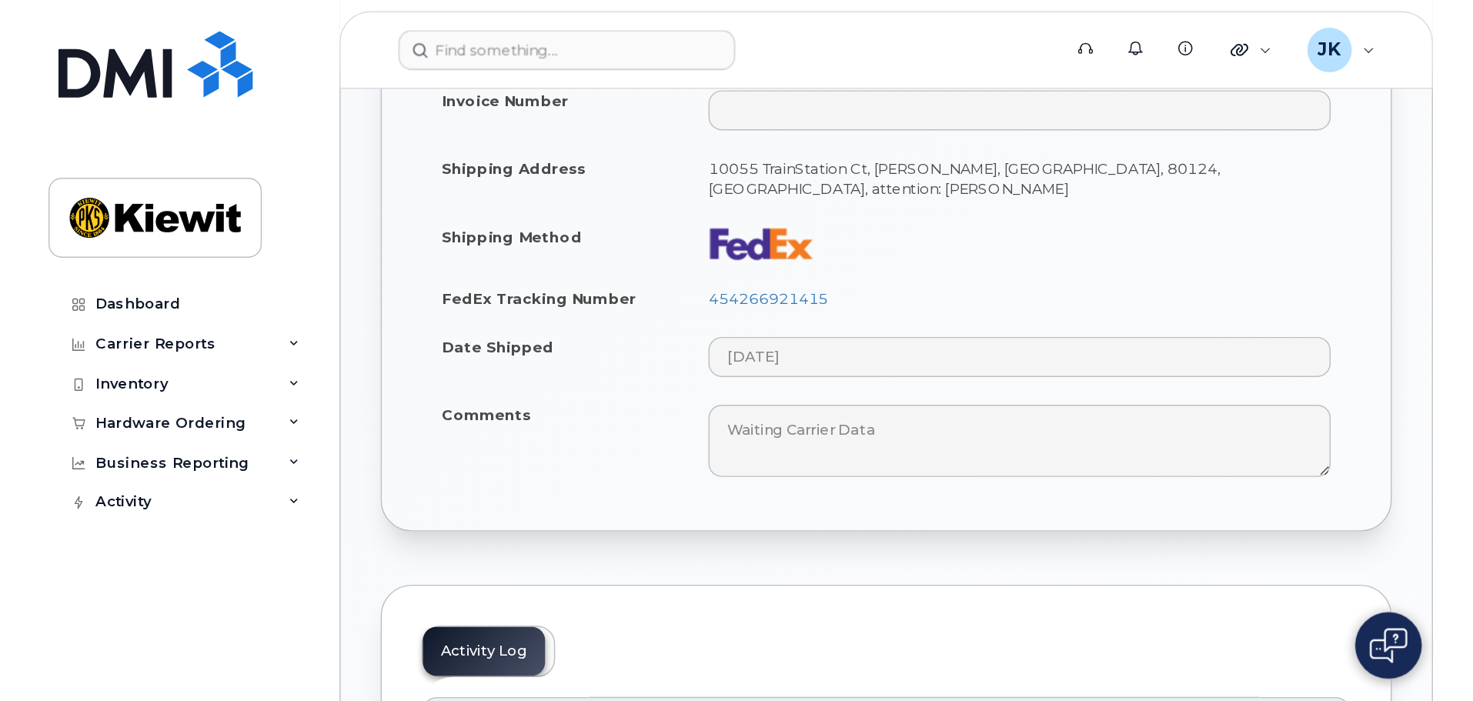
scroll to position [616, 0]
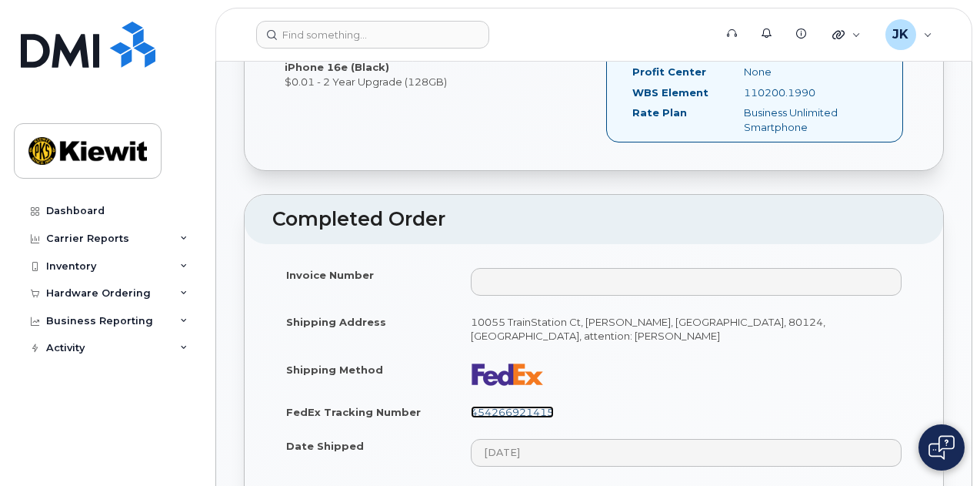
click at [543, 406] on link "454266921415" at bounding box center [512, 412] width 83 height 12
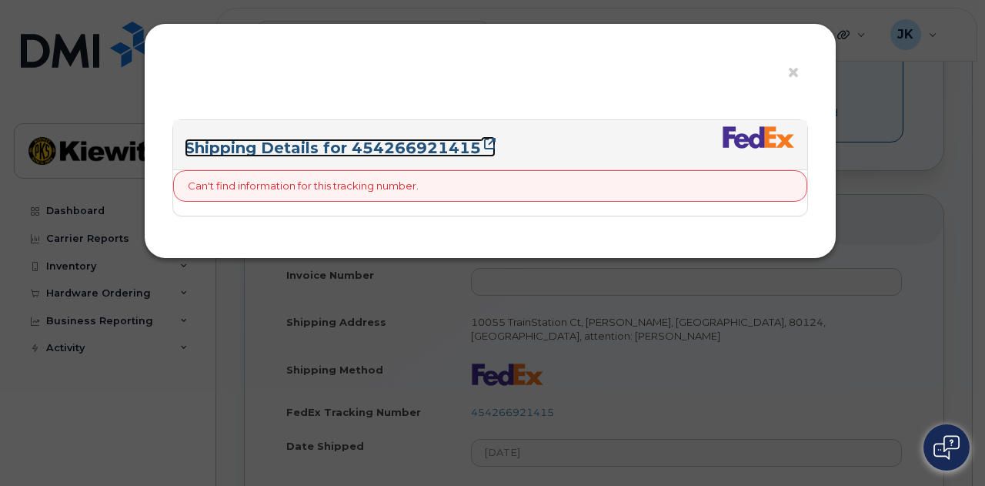
click at [429, 143] on link "Shipping Details for 454266921415" at bounding box center [340, 148] width 311 height 18
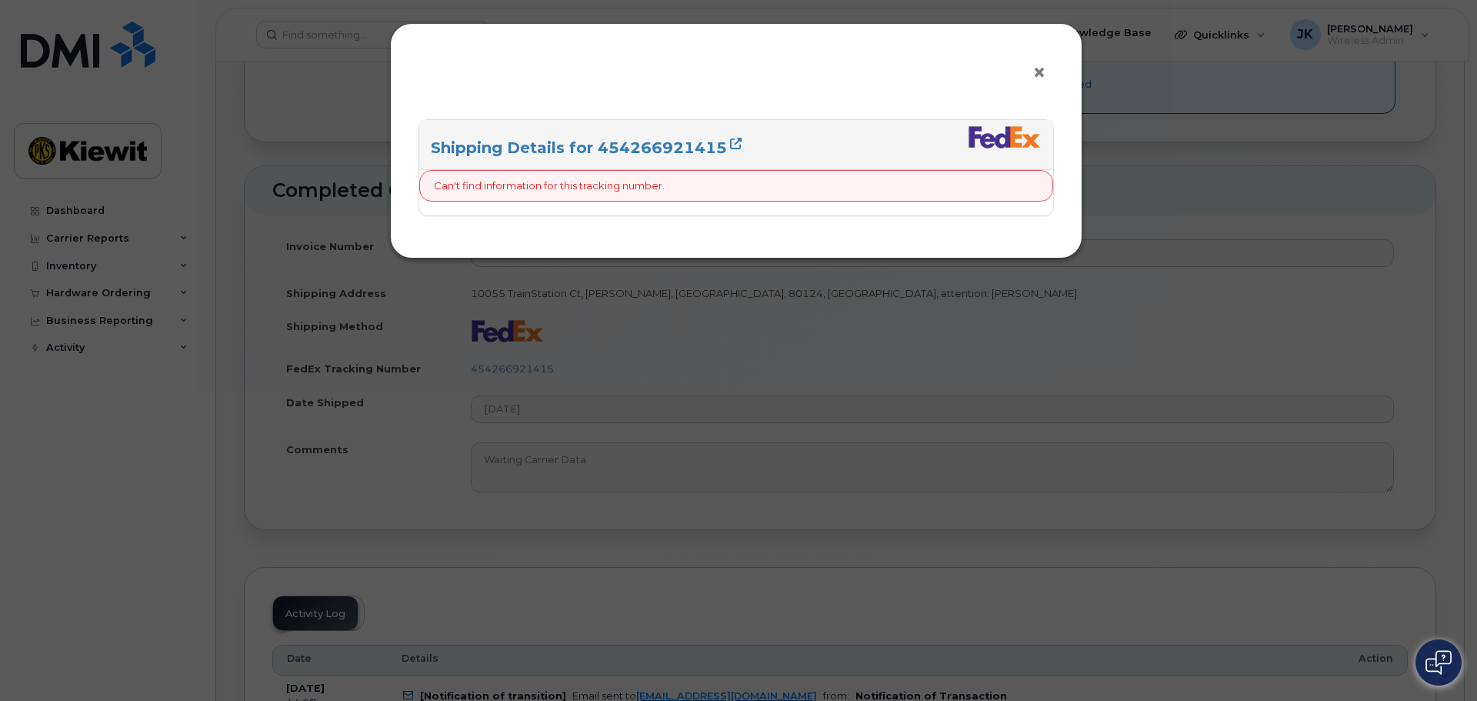
drag, startPoint x: 1040, startPoint y: 68, endPoint x: 847, endPoint y: 9, distance: 201.3
click at [980, 67] on span "×" at bounding box center [1040, 72] width 14 height 28
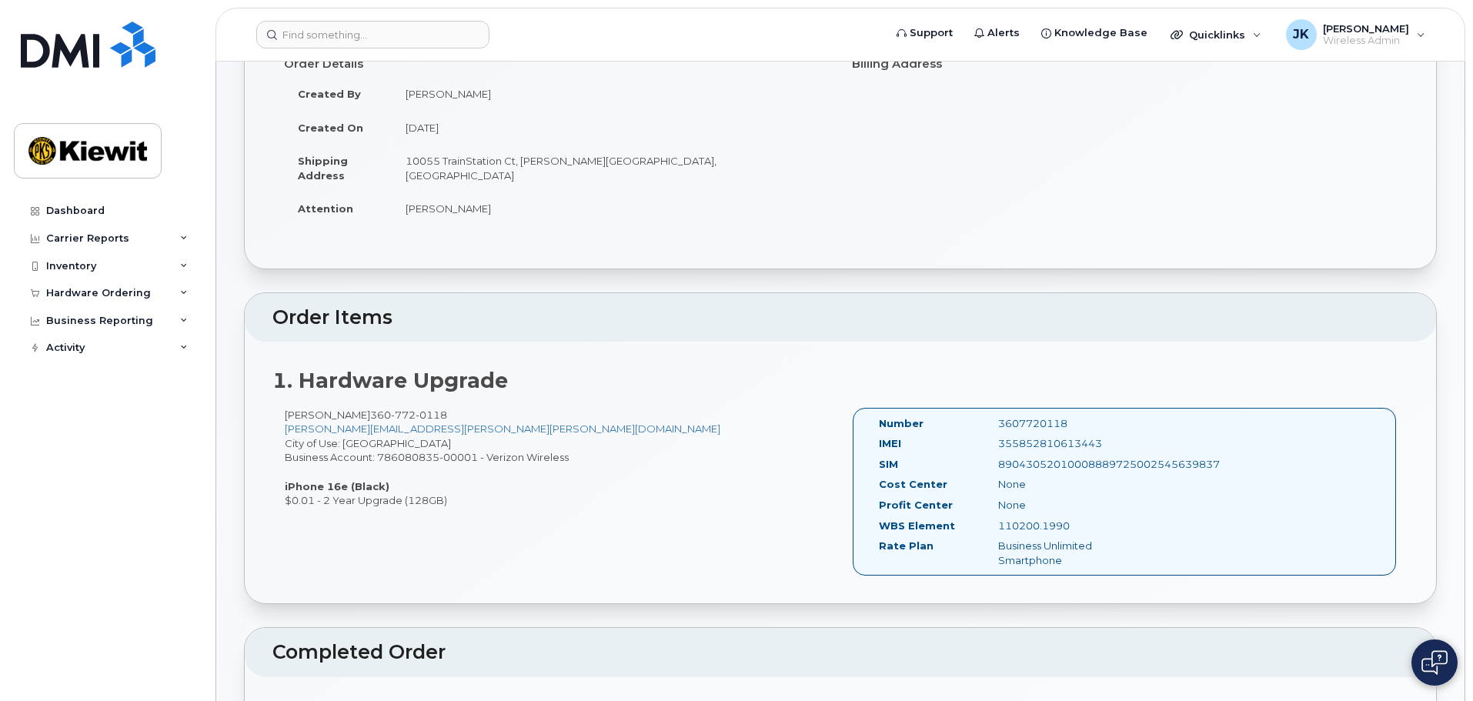
scroll to position [0, 0]
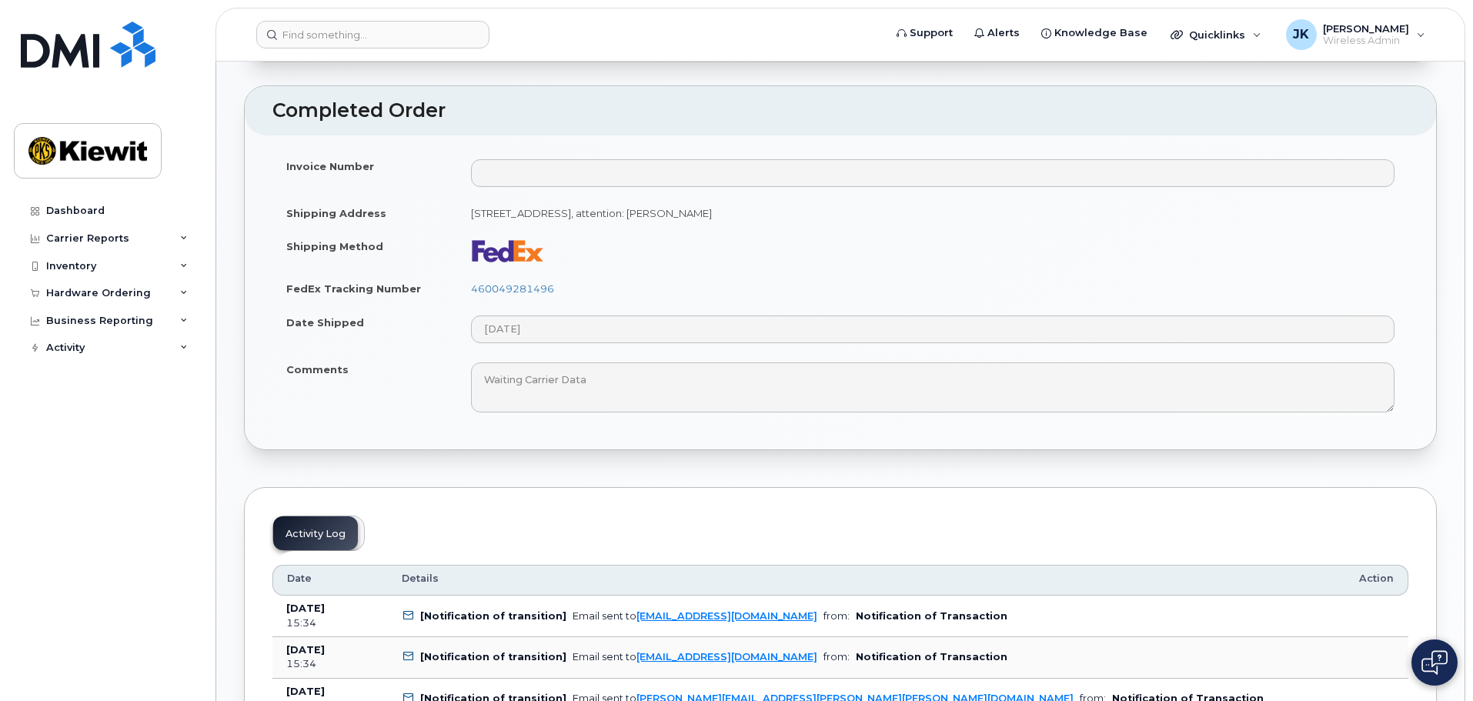
scroll to position [846, 0]
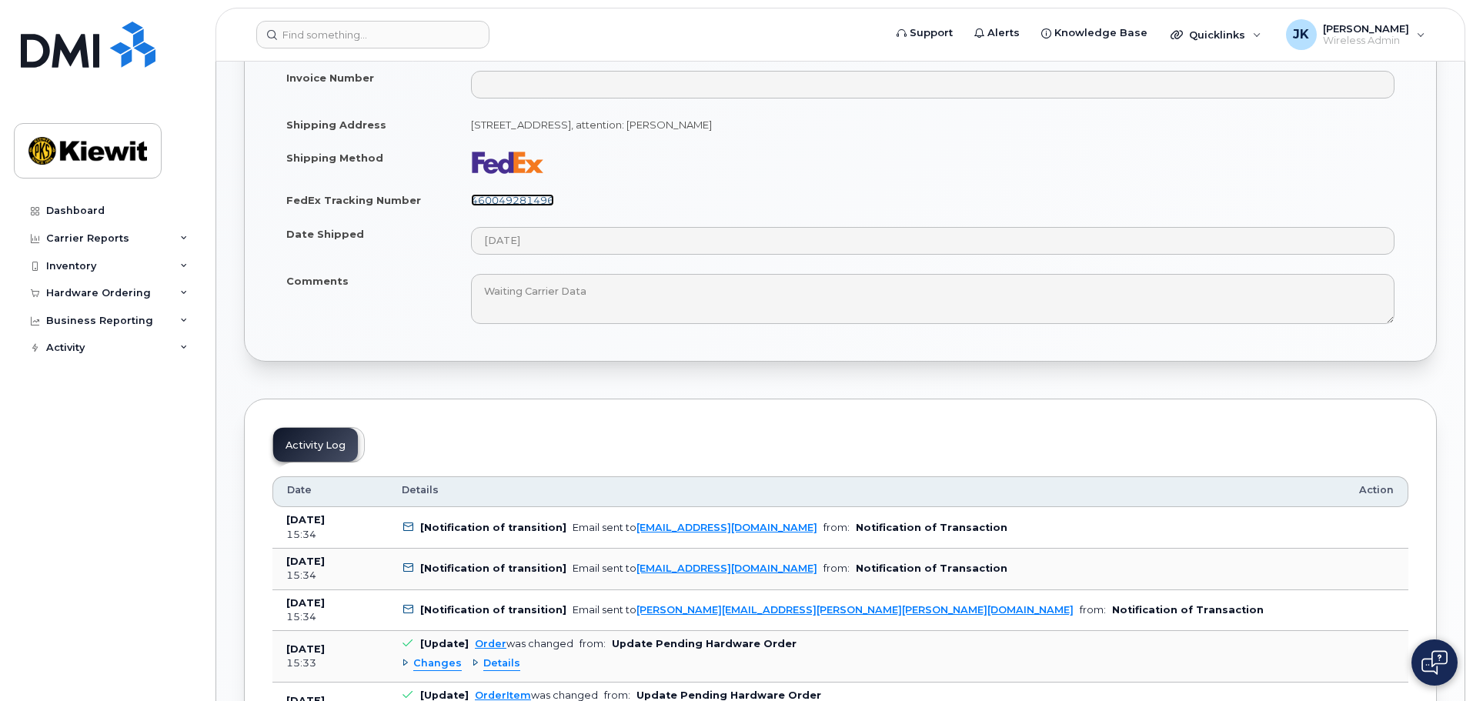
click at [526, 202] on link "460049281496" at bounding box center [512, 200] width 83 height 12
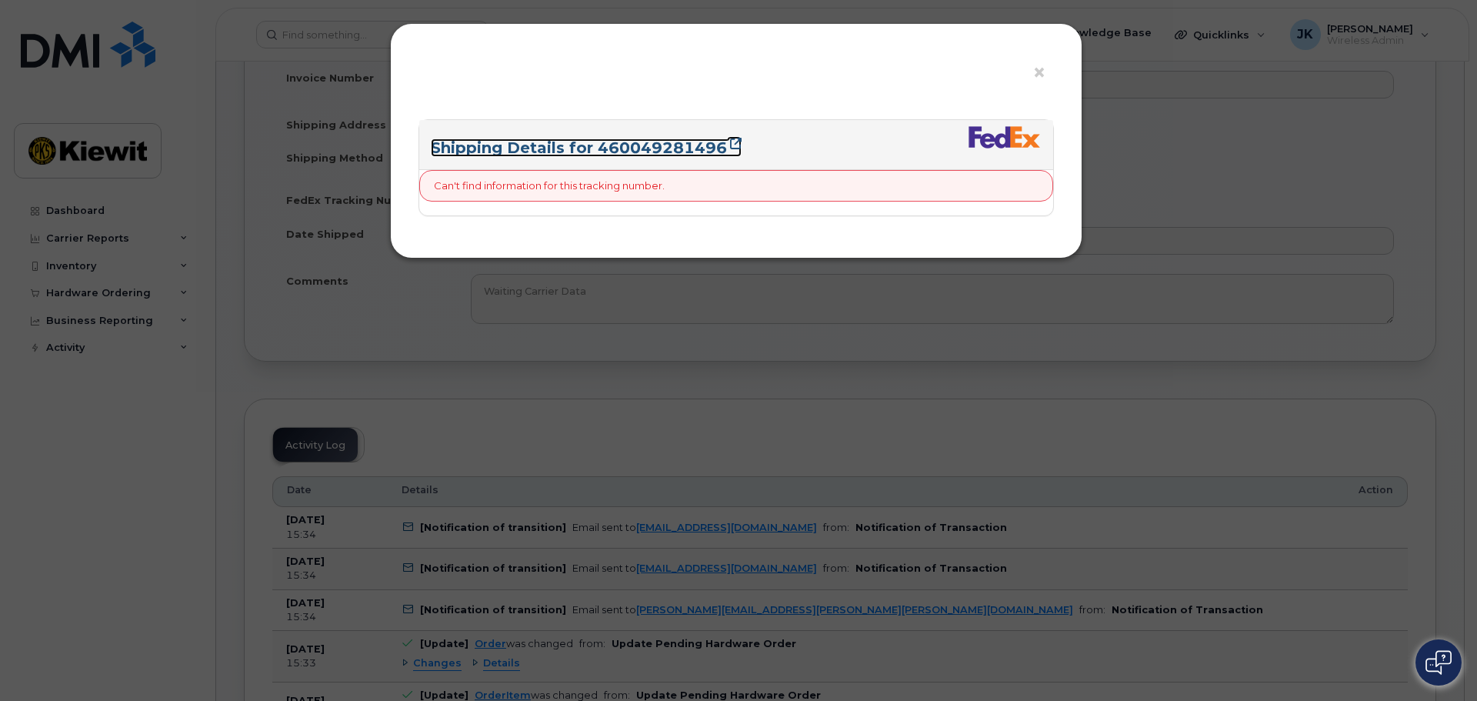
click at [730, 142] on icon at bounding box center [736, 144] width 12 height 12
click at [735, 143] on icon at bounding box center [736, 144] width 12 height 12
click at [1037, 66] on span "×" at bounding box center [1040, 72] width 14 height 28
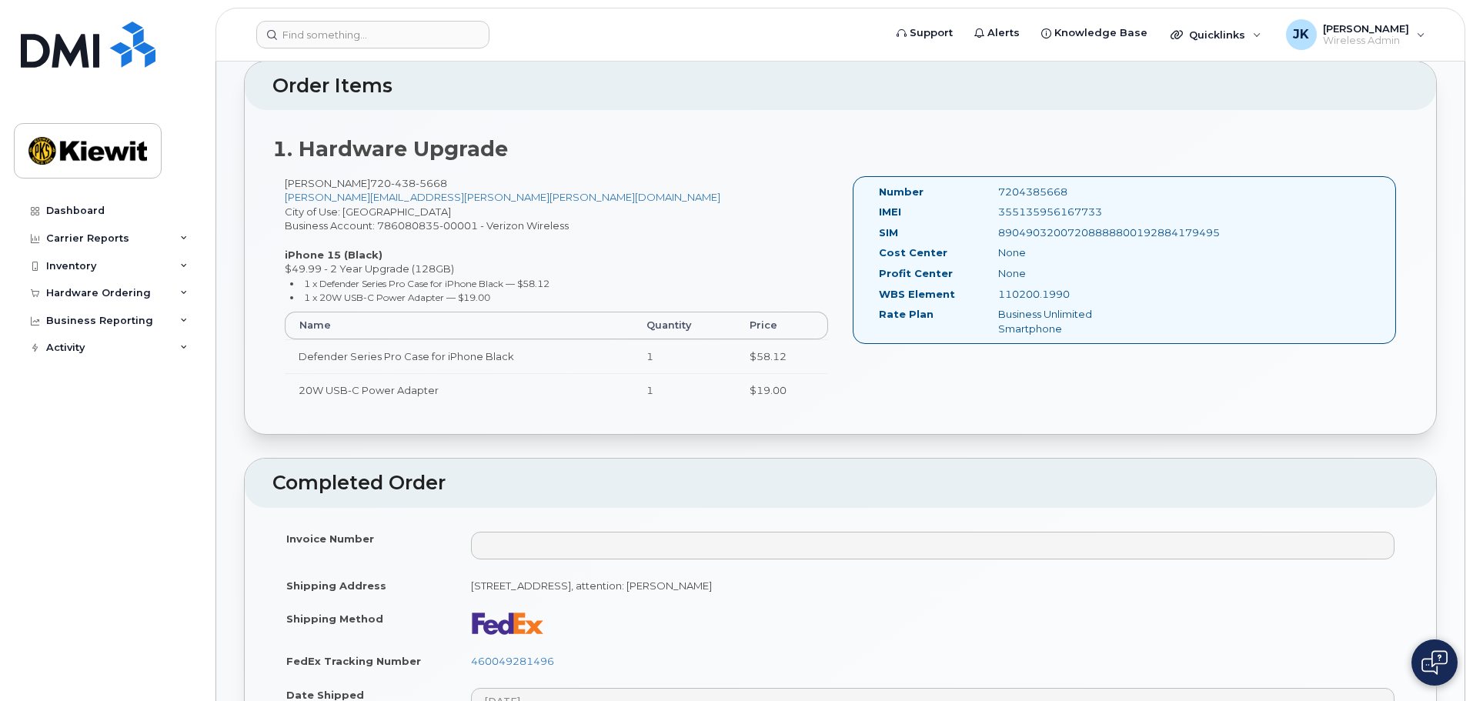
scroll to position [385, 0]
